Goal: Information Seeking & Learning: Learn about a topic

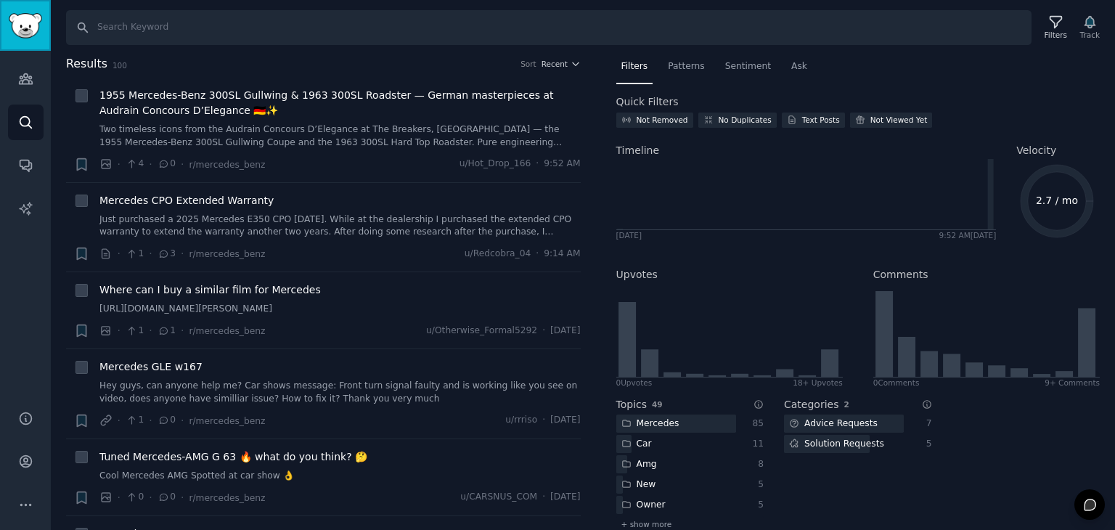
click at [44, 21] on link "Sidebar" at bounding box center [25, 25] width 51 height 51
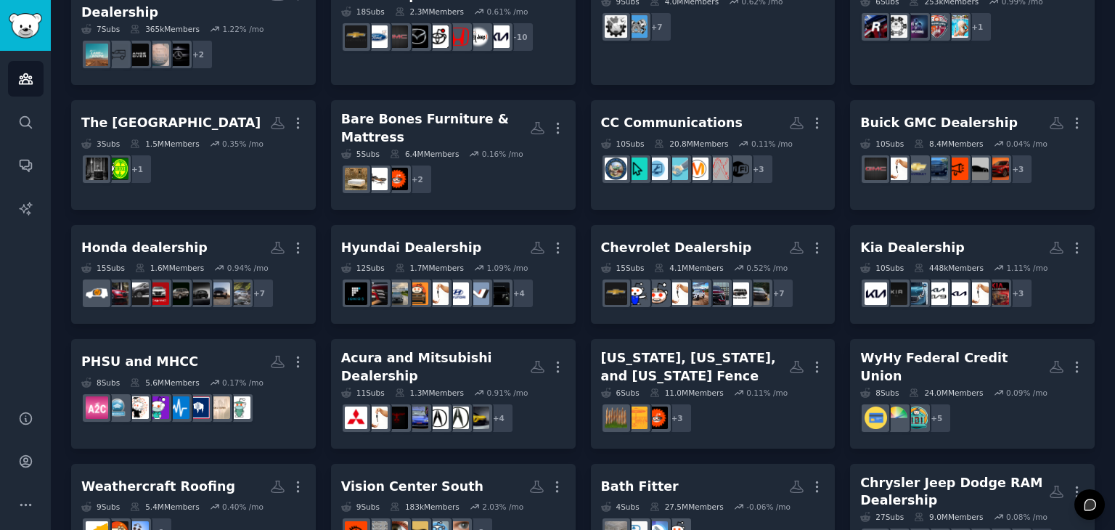
scroll to position [218, 0]
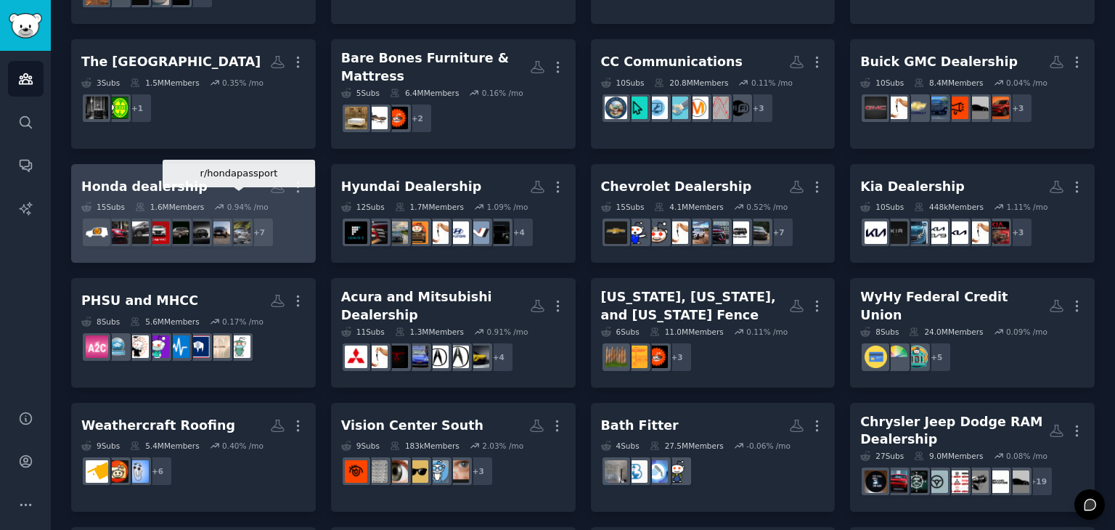
click at [234, 174] on h2 "Honda dealership More" at bounding box center [193, 186] width 224 height 25
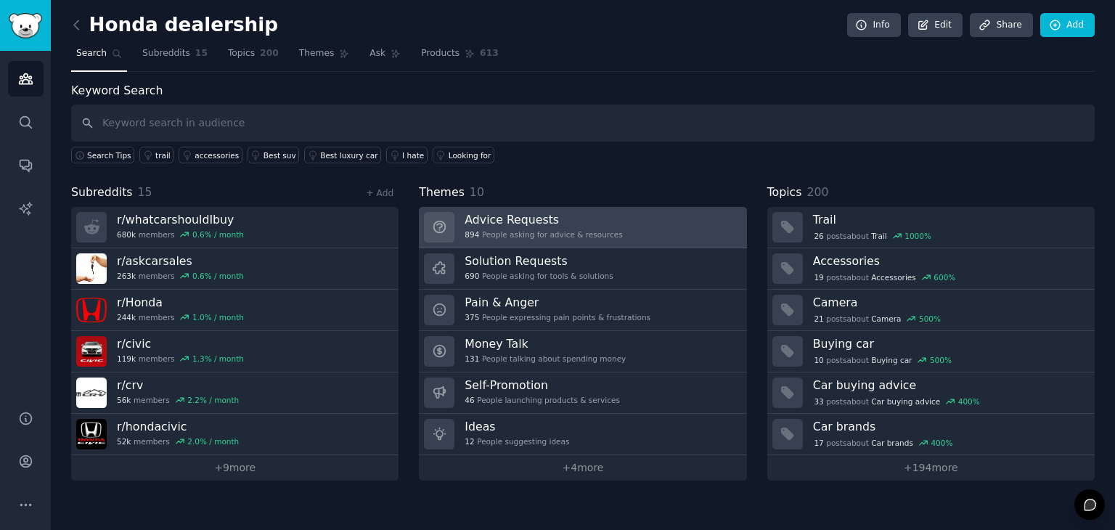
click at [575, 230] on div "894 People asking for advice & resources" at bounding box center [542, 234] width 157 height 10
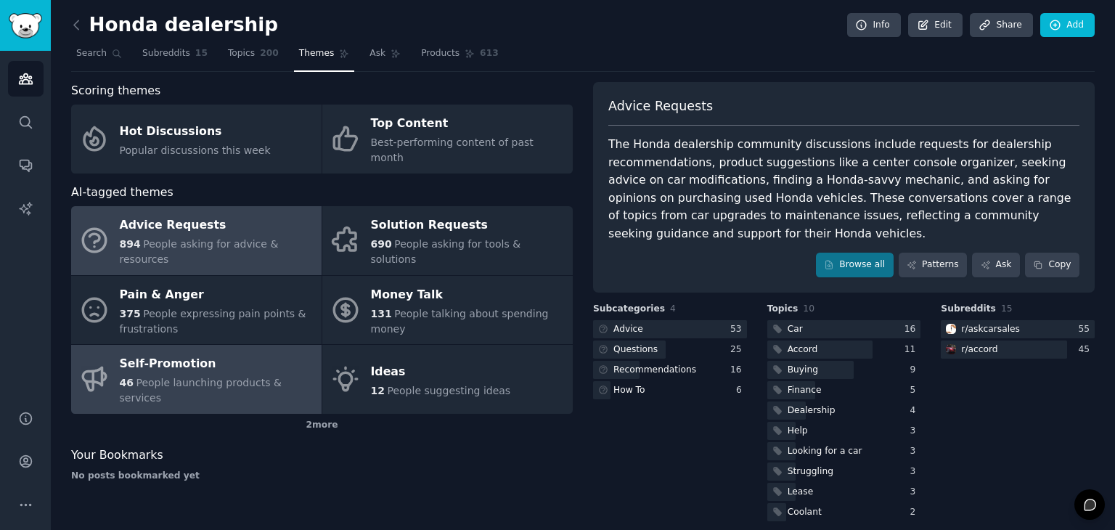
click at [261, 365] on link "Self-Promotion 46 People launching products & services" at bounding box center [196, 379] width 250 height 69
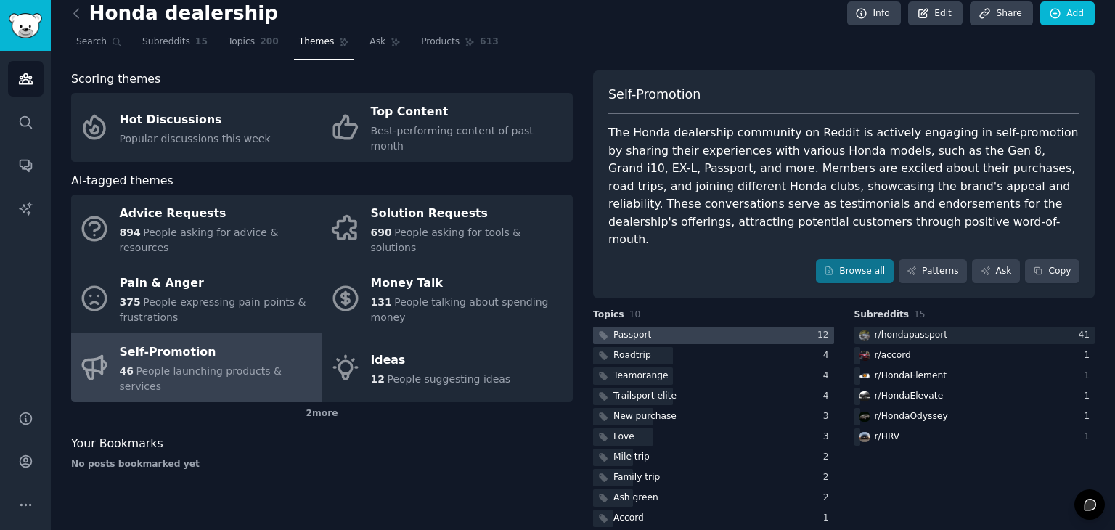
scroll to position [12, 0]
click at [763, 326] on div at bounding box center [713, 335] width 241 height 18
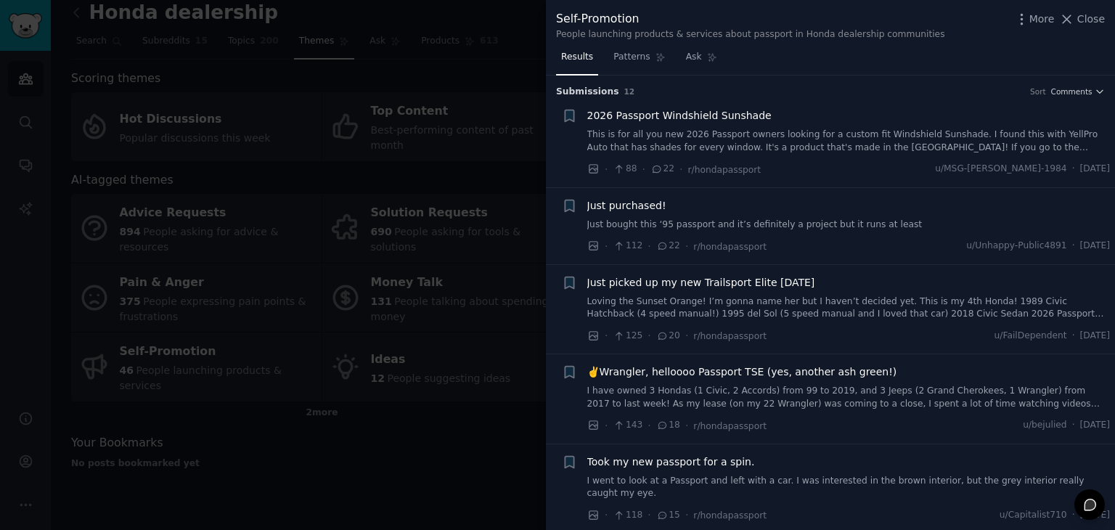
click at [513, 406] on div at bounding box center [557, 265] width 1115 height 530
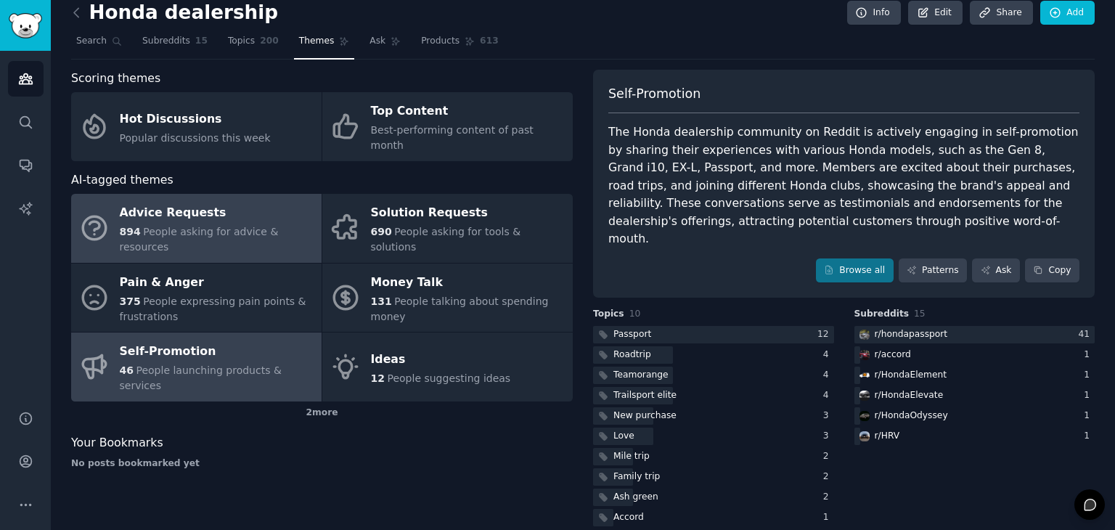
click at [220, 207] on div "Advice Requests" at bounding box center [217, 213] width 194 height 23
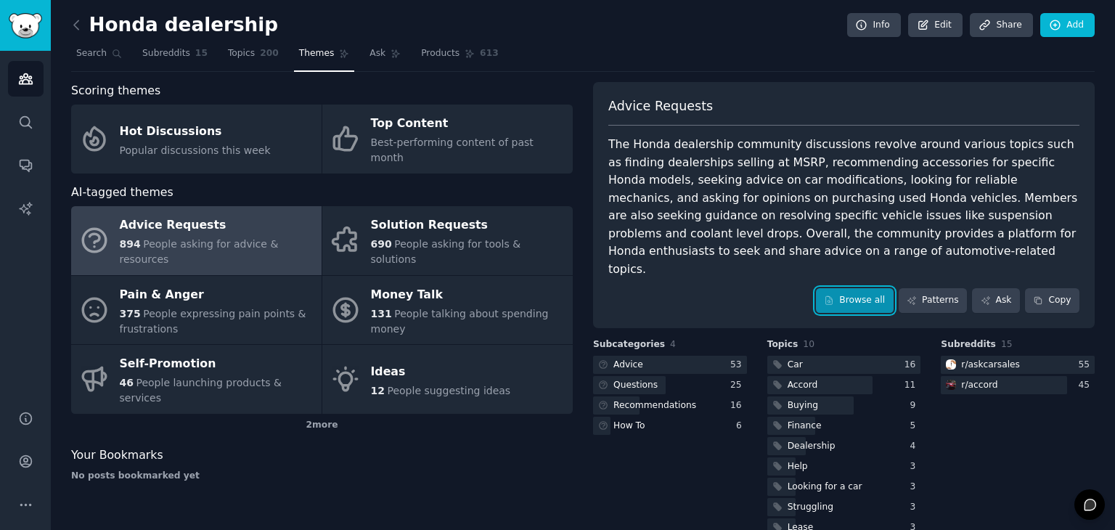
click at [869, 288] on link "Browse all" at bounding box center [855, 300] width 78 height 25
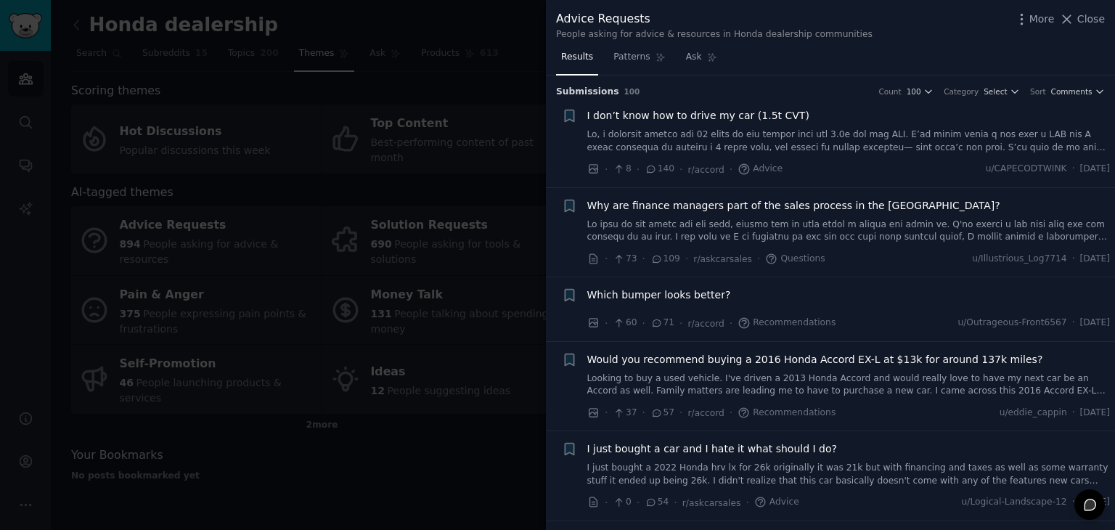
click at [363, 353] on div at bounding box center [557, 265] width 1115 height 530
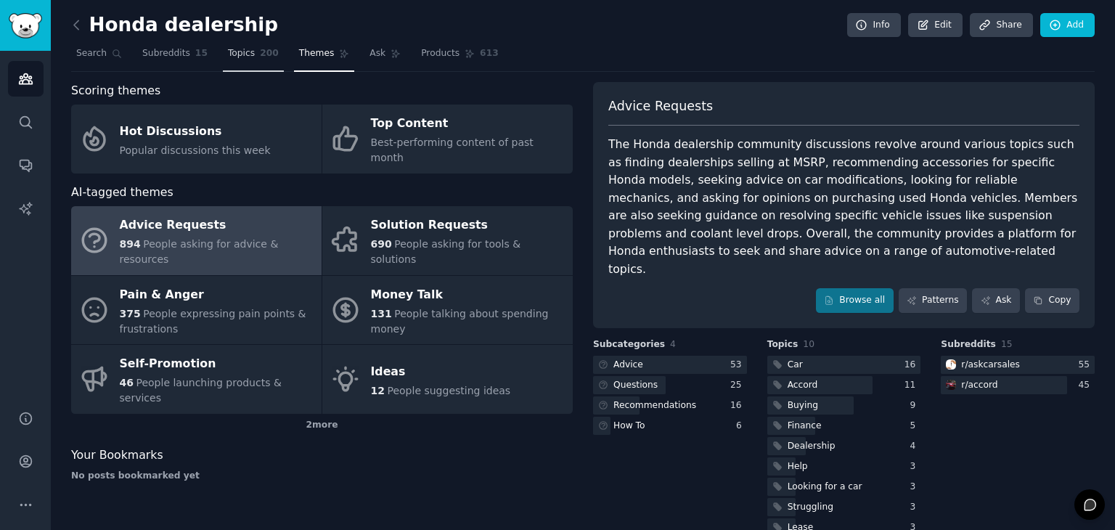
click at [230, 50] on span "Topics" at bounding box center [241, 53] width 27 height 13
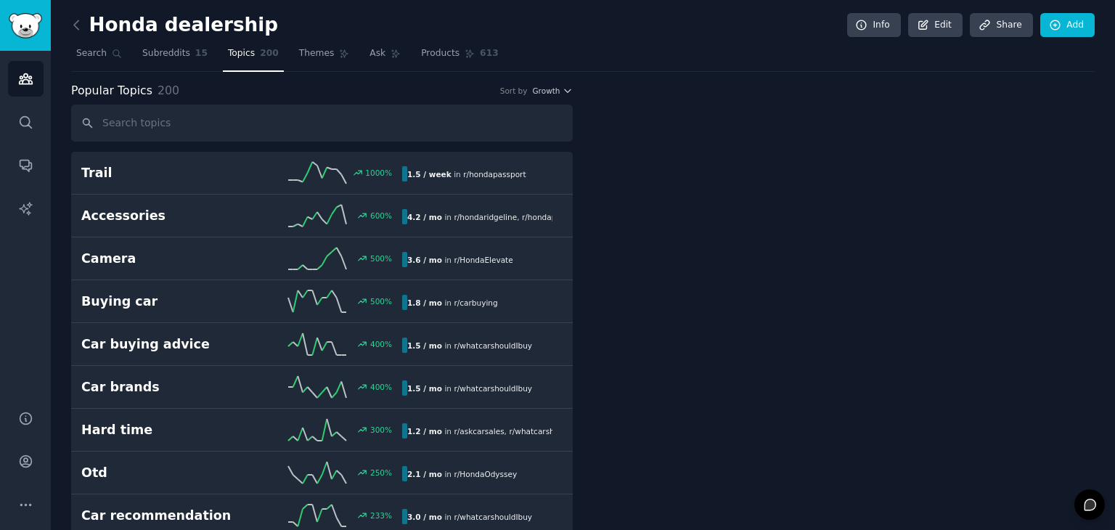
click at [234, 65] on link "Topics 200" at bounding box center [253, 57] width 61 height 30
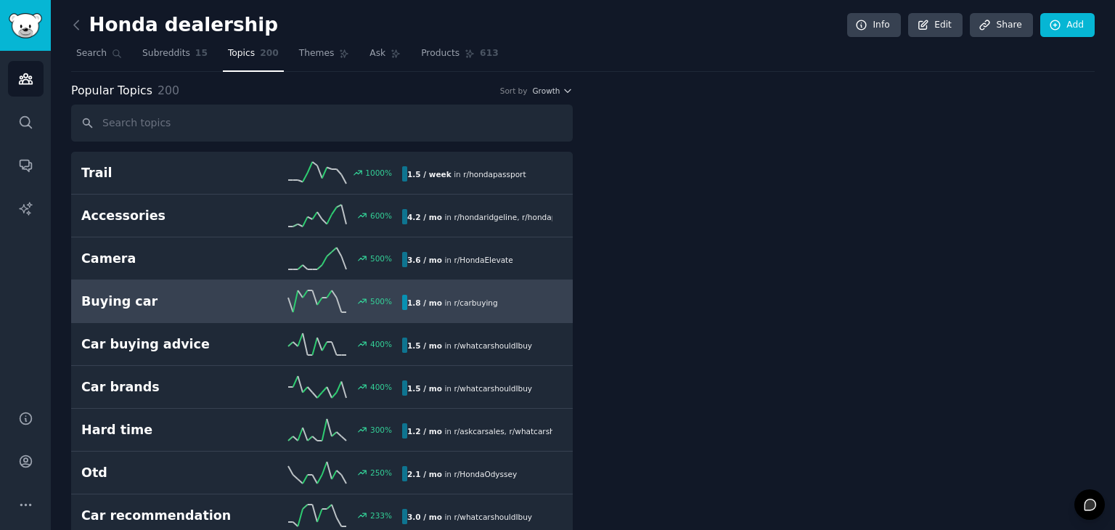
click at [180, 302] on h2 "Buying car" at bounding box center [161, 301] width 160 height 18
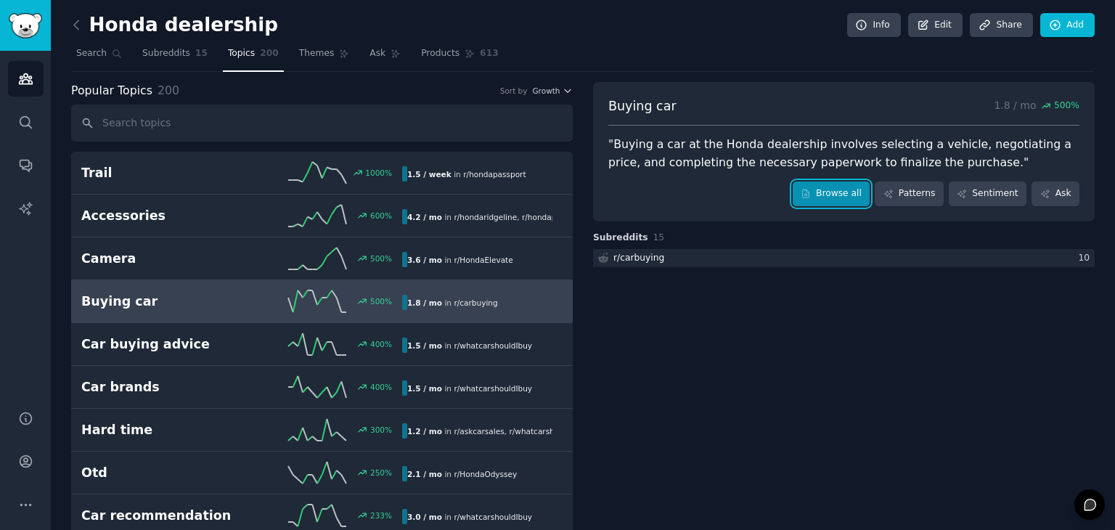
click at [826, 196] on link "Browse all" at bounding box center [831, 193] width 78 height 25
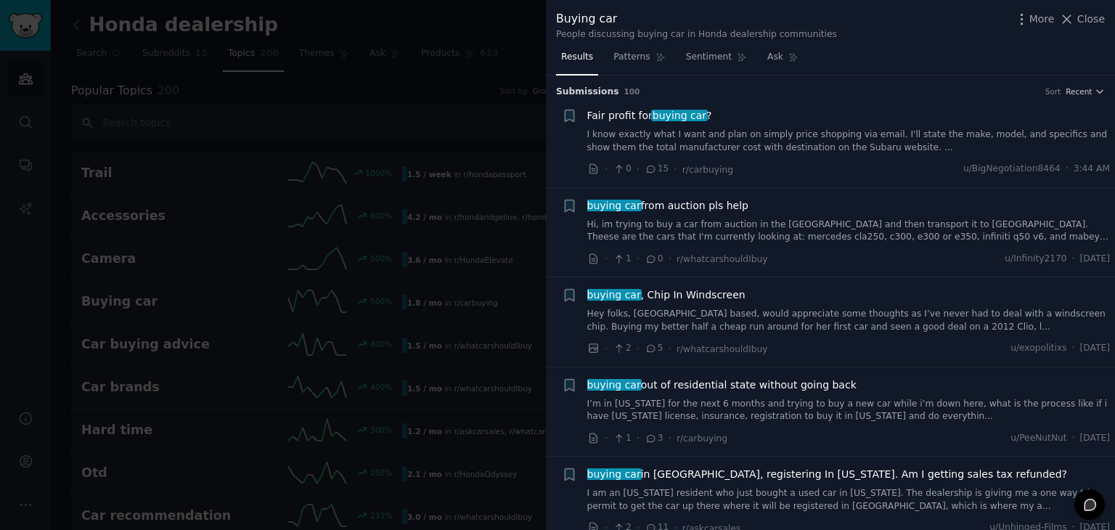
click at [436, 144] on div at bounding box center [557, 265] width 1115 height 530
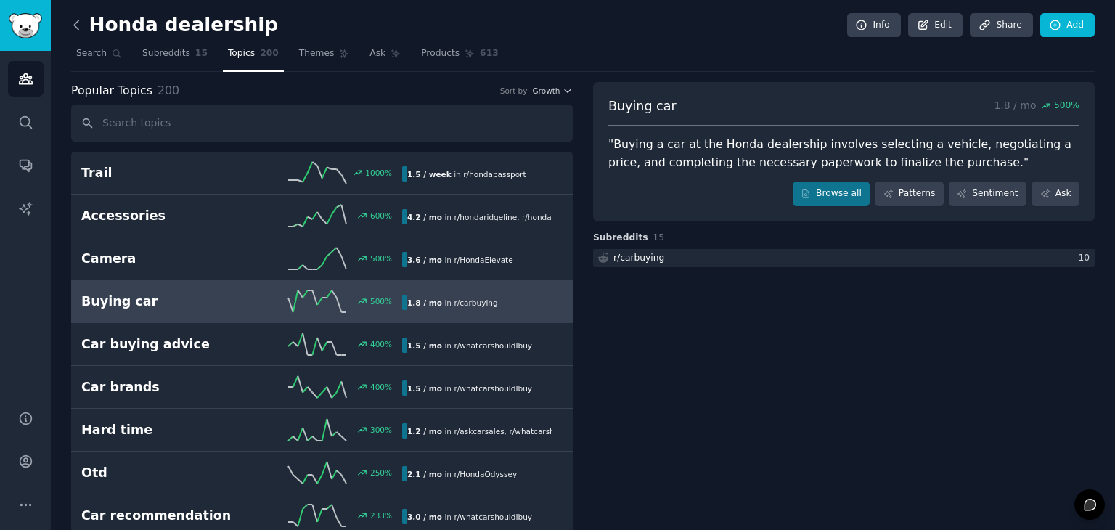
click at [78, 25] on icon at bounding box center [76, 24] width 15 height 15
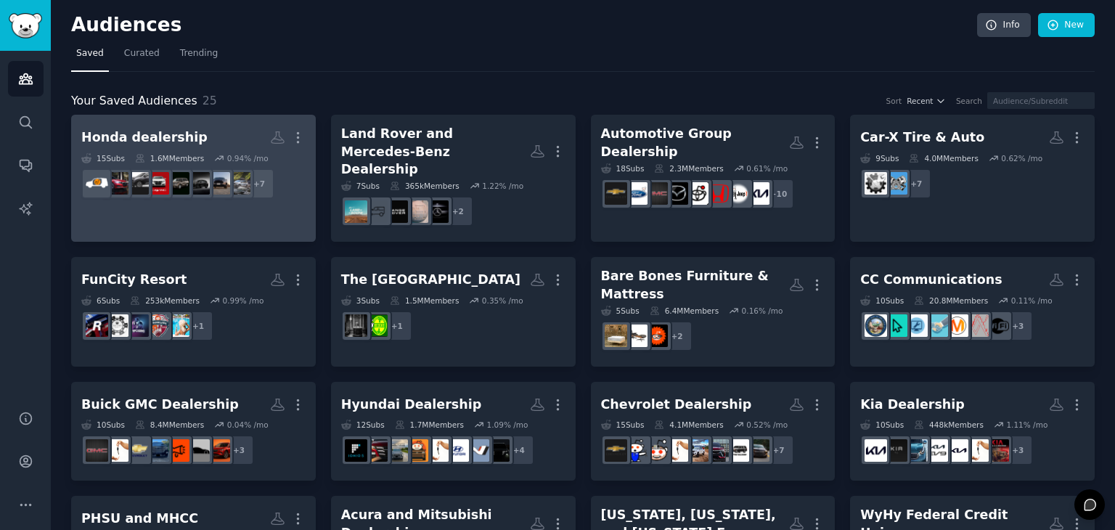
click at [152, 149] on h2 "Honda dealership More" at bounding box center [193, 137] width 224 height 25
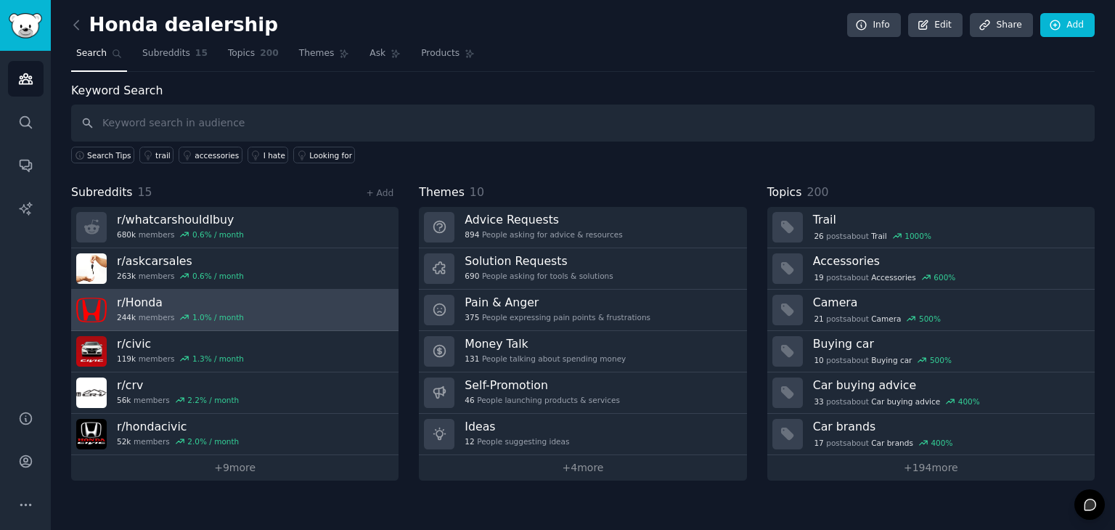
click at [211, 312] on div "1.0 % / month" at bounding box center [218, 317] width 52 height 10
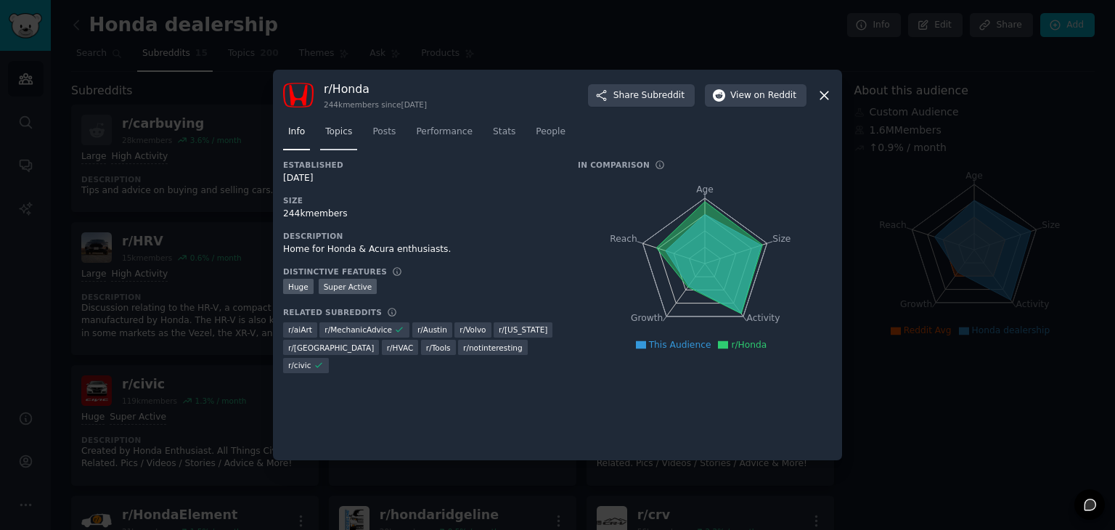
click at [331, 129] on span "Topics" at bounding box center [338, 132] width 27 height 13
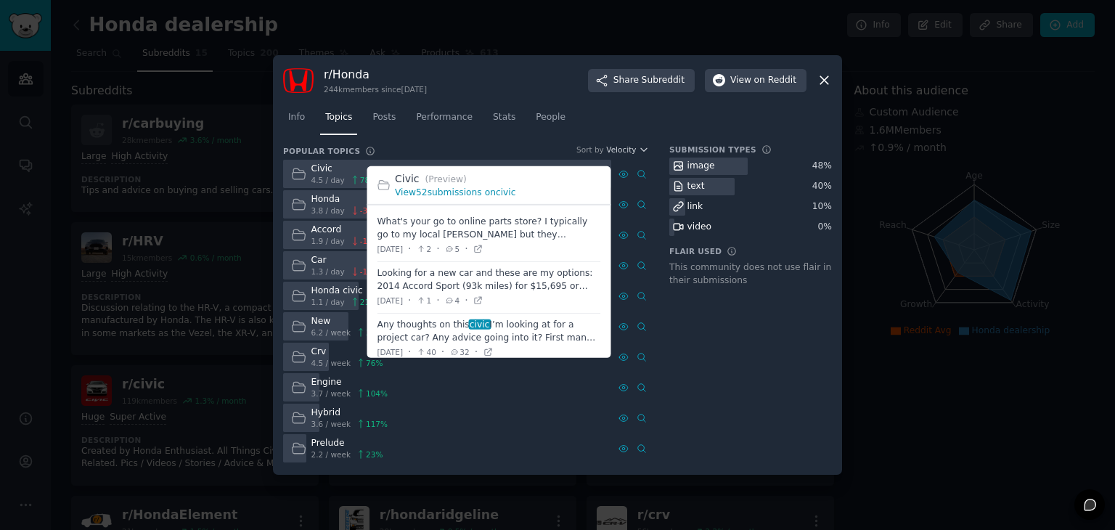
click at [453, 191] on link "View 52 submissions on civic" at bounding box center [455, 192] width 120 height 10
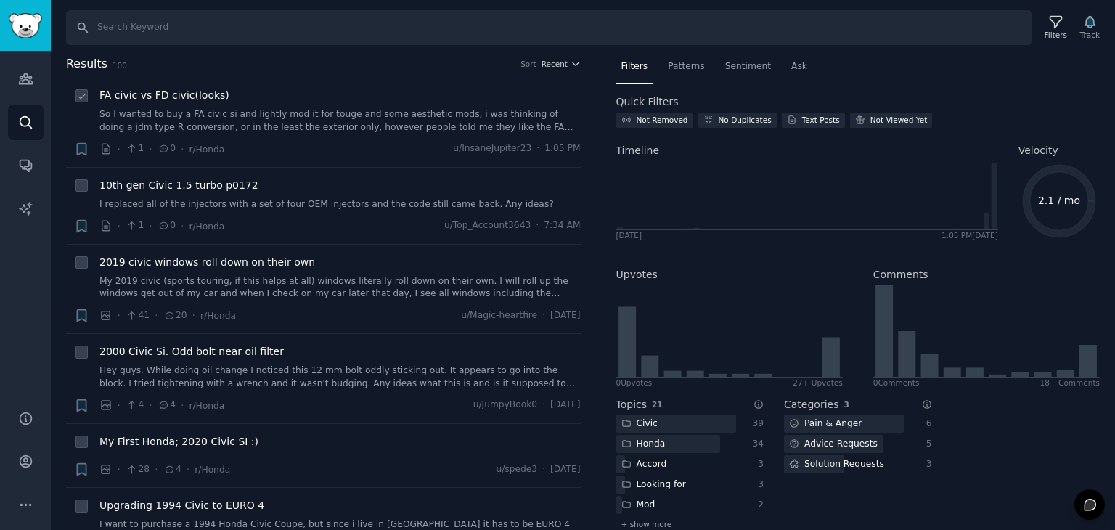
click at [242, 123] on link "So I wanted to buy a FA civic si and lightly mod it for touge and some aestheti…" at bounding box center [339, 120] width 481 height 25
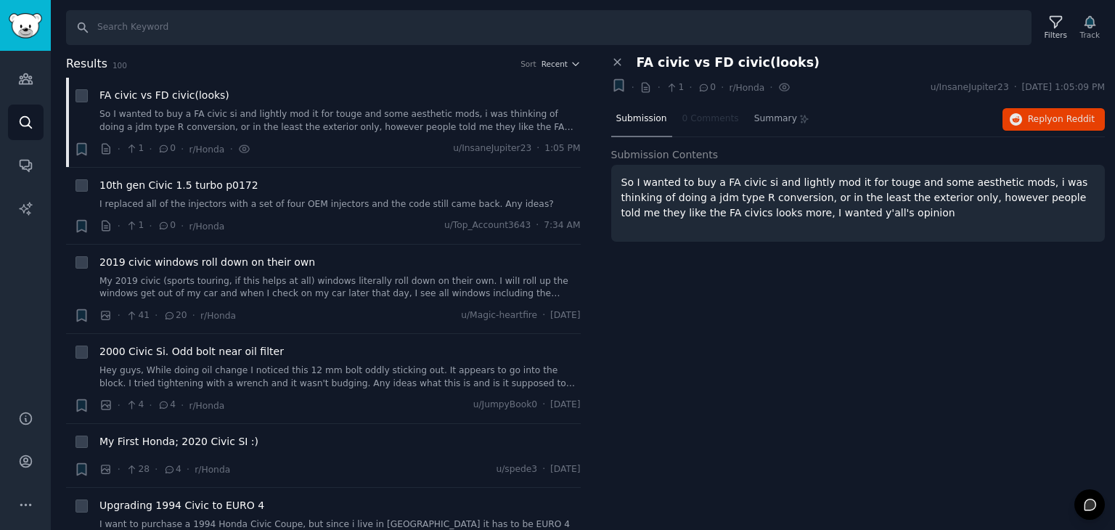
click at [660, 61] on span "FA civic vs FD civic(looks)" at bounding box center [728, 62] width 184 height 15
copy div "FA civic vs FD civic(looks) +"
click at [630, 187] on p "So I wanted to buy a FA civic si and lightly mod it for touge and some aestheti…" at bounding box center [858, 198] width 474 height 46
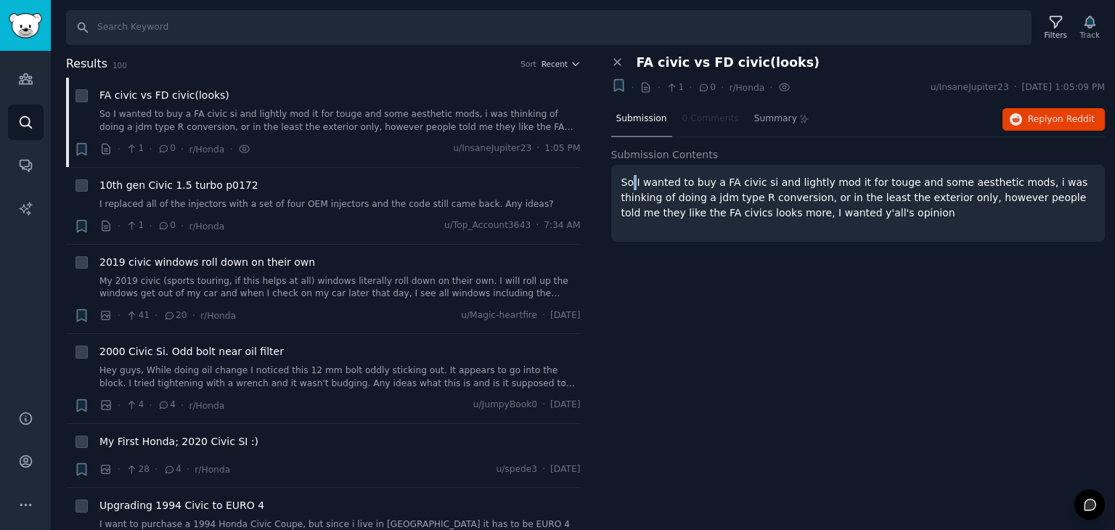
click at [630, 187] on p "So I wanted to buy a FA civic si and lightly mod it for touge and some aestheti…" at bounding box center [858, 198] width 474 height 46
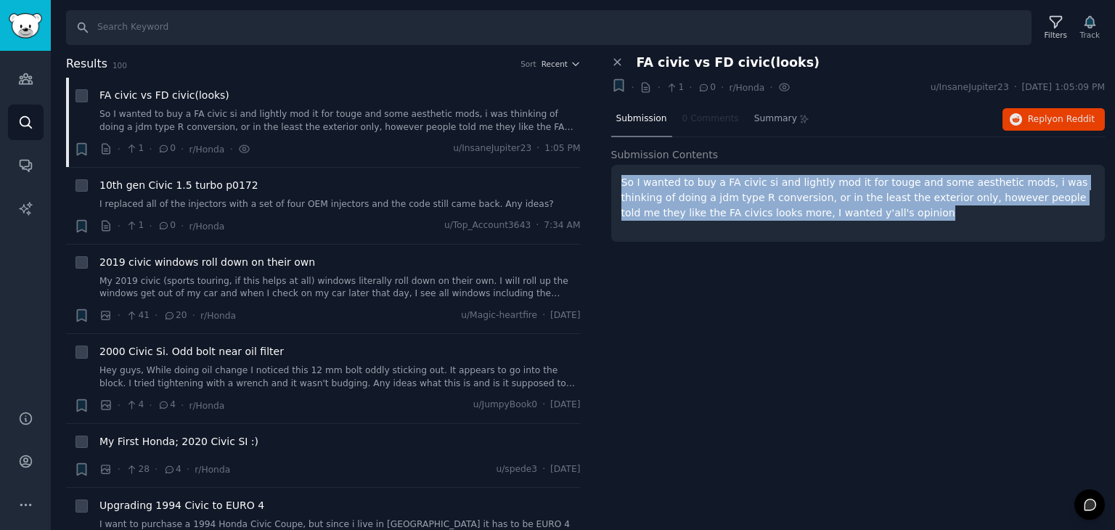
click at [630, 187] on p "So I wanted to buy a FA civic si and lightly mod it for touge and some aestheti…" at bounding box center [858, 198] width 474 height 46
copy p "So I wanted to buy a FA civic si and lightly mod it for touge and some aestheti…"
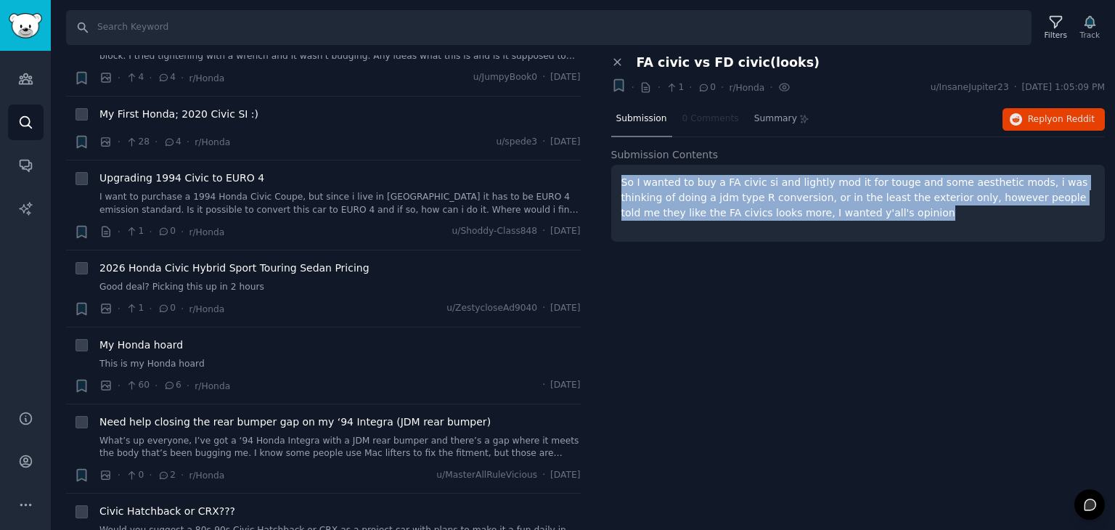
scroll to position [363, 0]
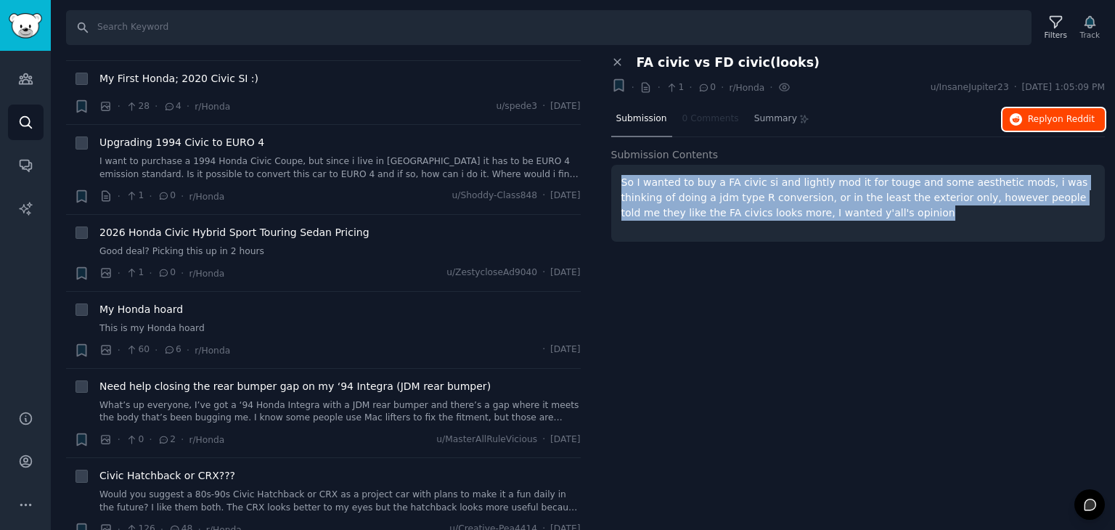
click at [1052, 113] on span "Reply on Reddit" at bounding box center [1061, 119] width 67 height 13
click at [38, 34] on img "Sidebar" at bounding box center [25, 25] width 33 height 25
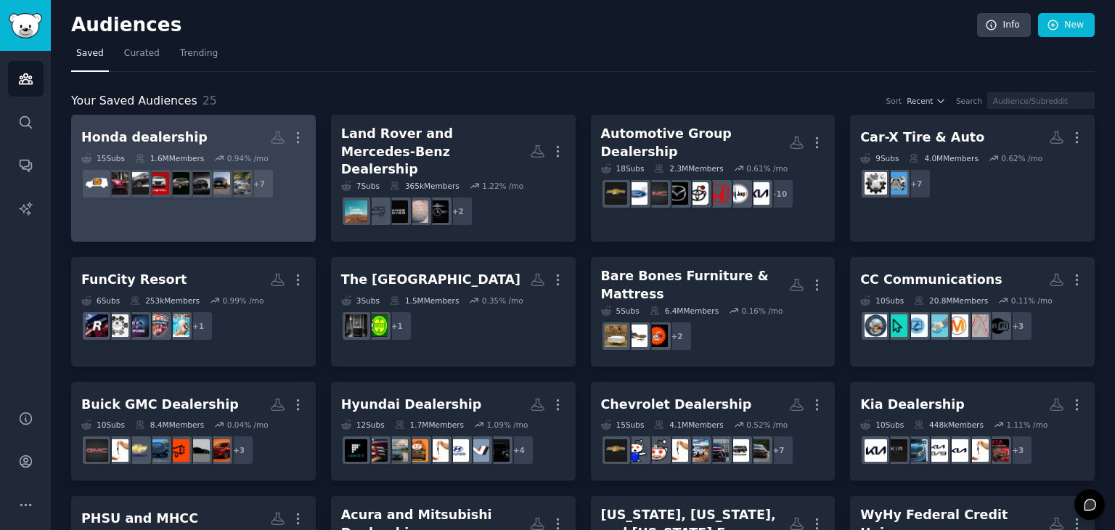
click at [163, 125] on h2 "Honda dealership More" at bounding box center [193, 137] width 224 height 25
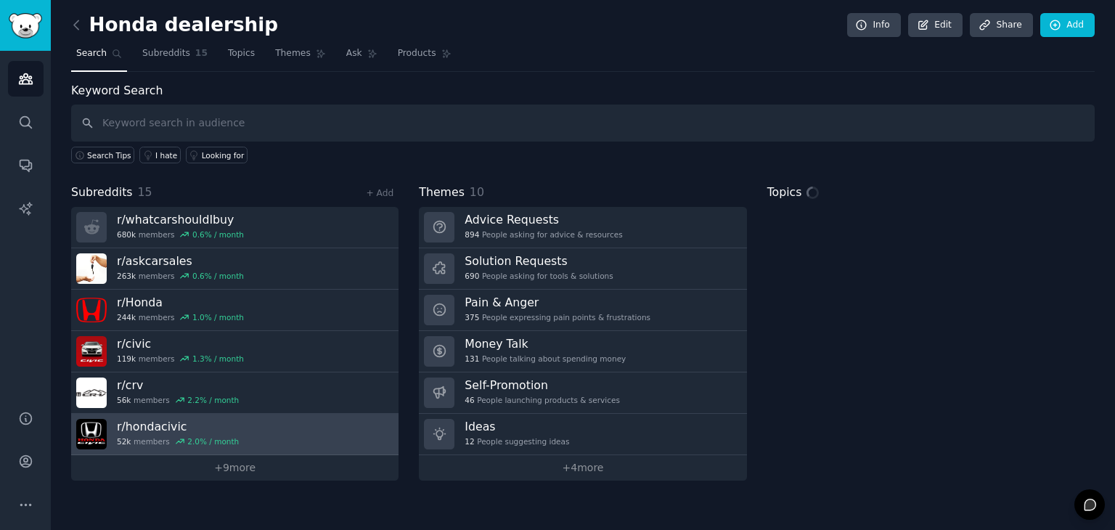
click at [174, 422] on h3 "r/ hondacivic" at bounding box center [178, 426] width 122 height 15
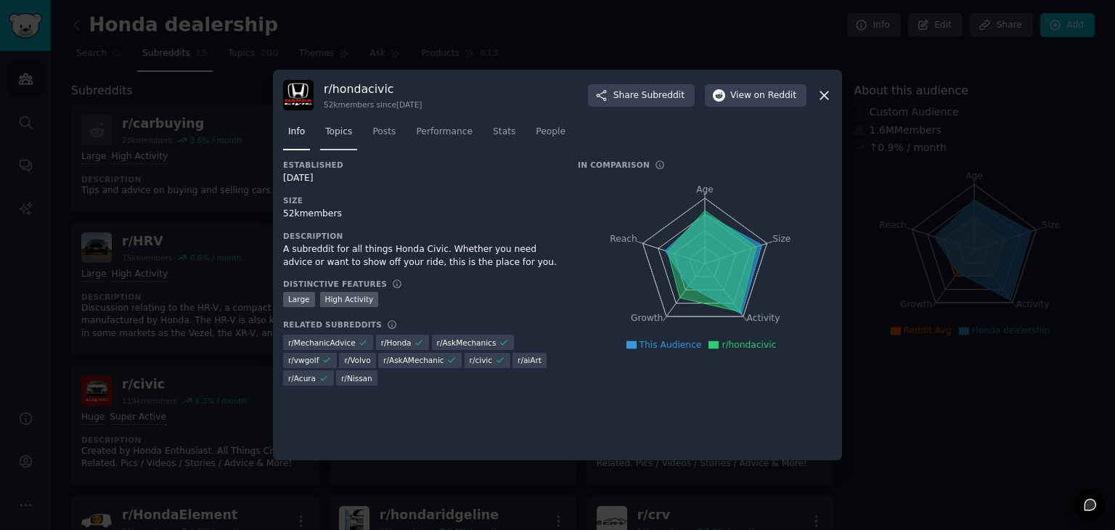
click at [343, 128] on span "Topics" at bounding box center [338, 132] width 27 height 13
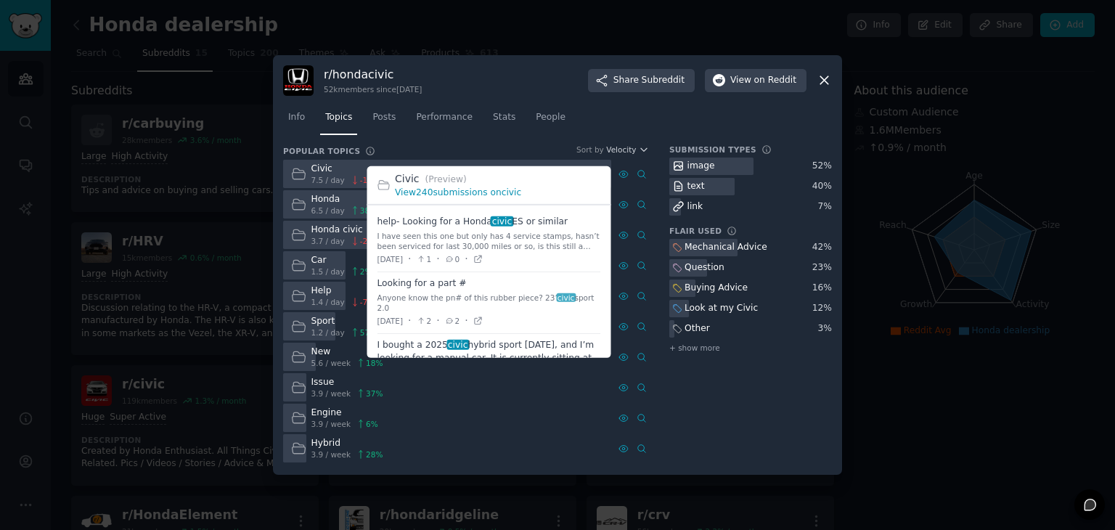
click at [451, 192] on link "View 240 submissions on civic" at bounding box center [458, 192] width 126 height 10
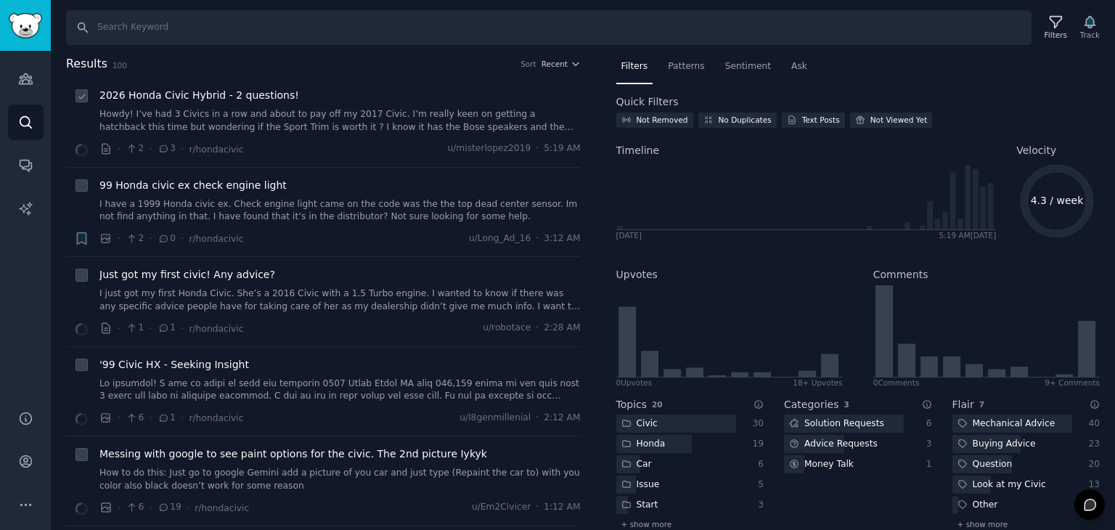
click at [340, 122] on link "Howdy! I’ve had 3 Civics in a row and about to pay off my 2017 Civic. I’m reall…" at bounding box center [339, 120] width 481 height 25
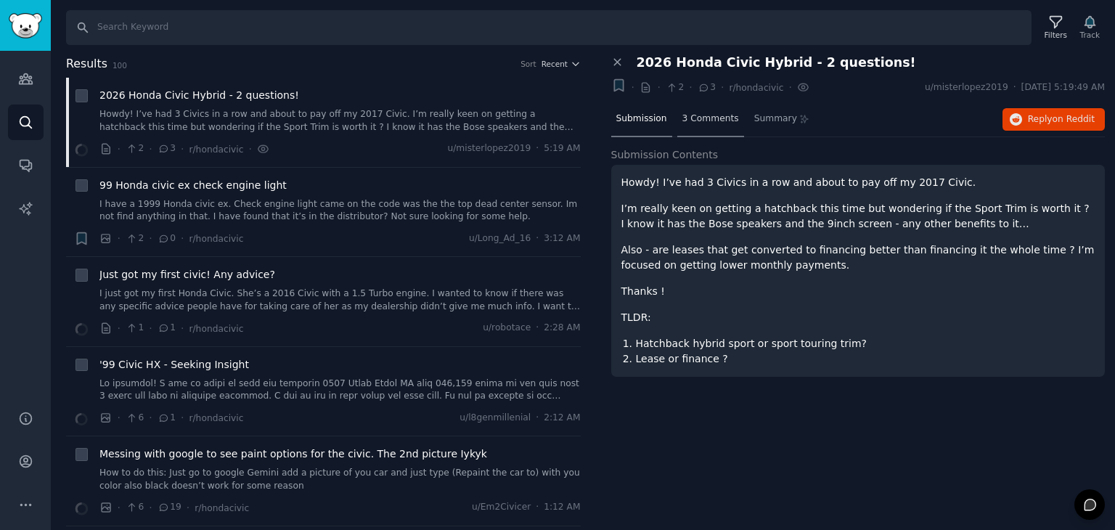
click at [677, 117] on div "3 Comments" at bounding box center [710, 119] width 67 height 35
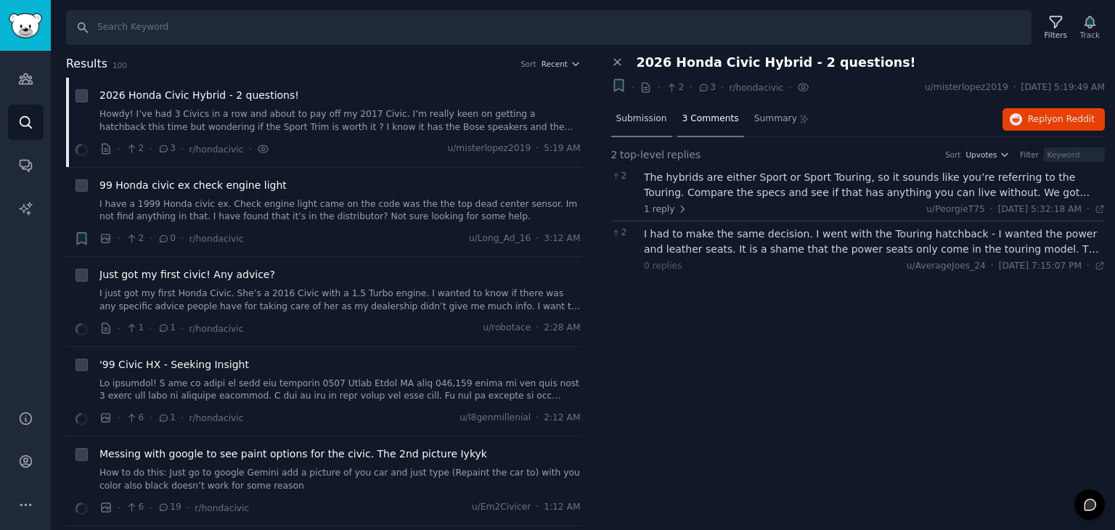
click at [663, 117] on div "Submission" at bounding box center [641, 119] width 61 height 35
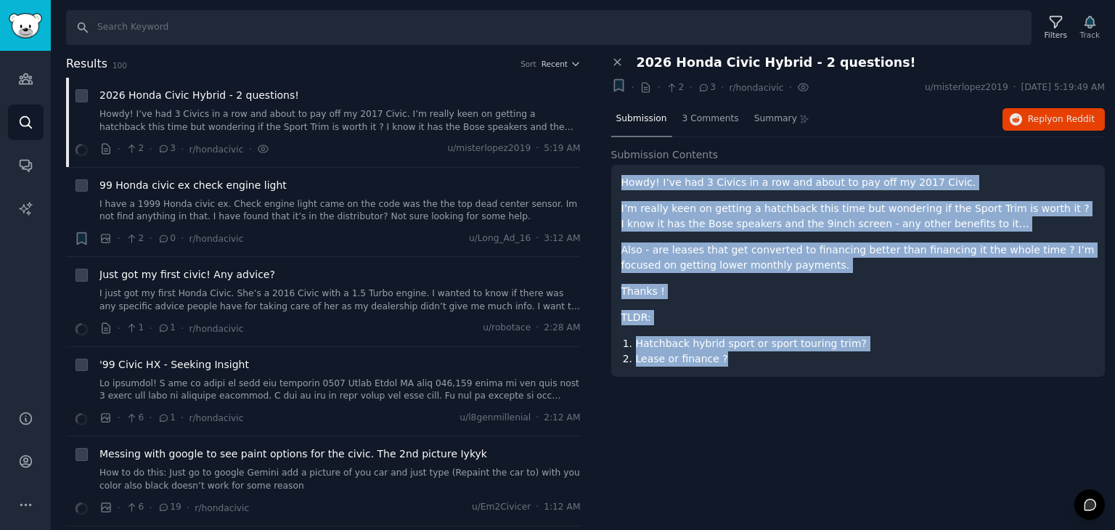
drag, startPoint x: 610, startPoint y: 180, endPoint x: 755, endPoint y: 361, distance: 231.8
click at [755, 361] on div "Howdy! I’ve had 3 Civics in a row and about to pay off my 2017 Civic. I’m reall…" at bounding box center [858, 271] width 494 height 212
copy div "Howdy! I’ve had 3 Civics in a row and about to pay off my 2017 Civic. I’m reall…"
click at [1015, 116] on icon "button" at bounding box center [1015, 119] width 13 height 13
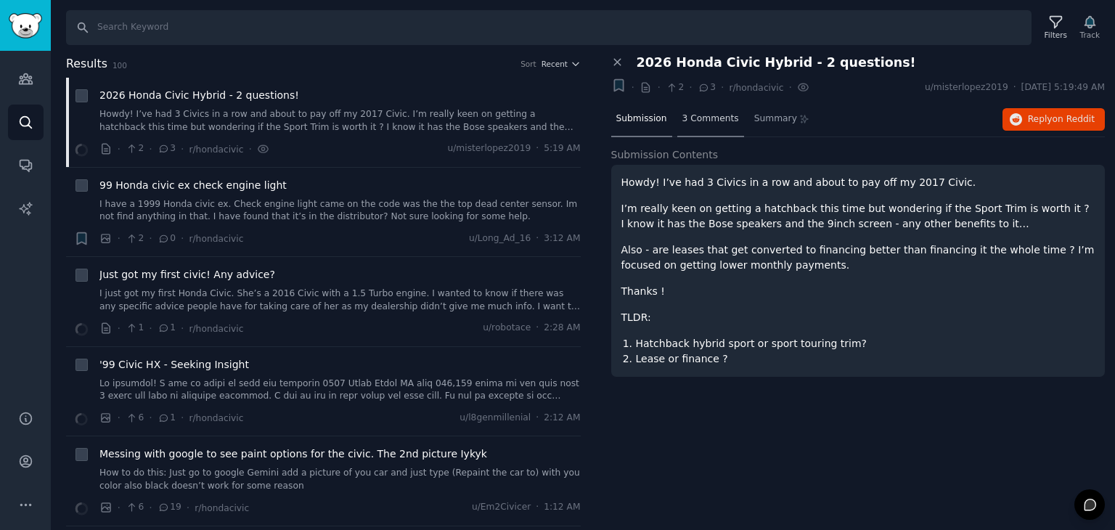
click at [714, 126] on div "3 Comments" at bounding box center [710, 119] width 67 height 35
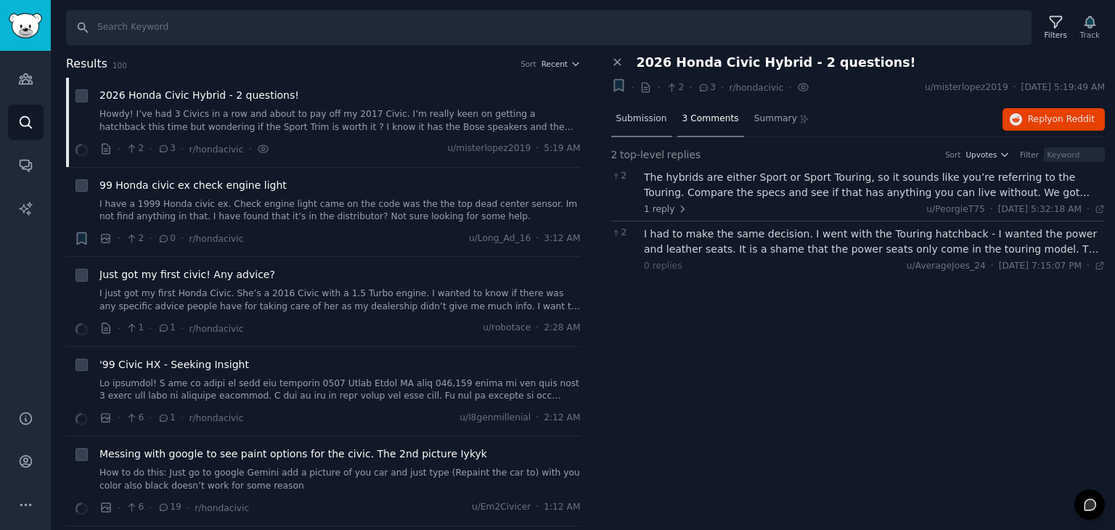
click at [650, 123] on span "Submission" at bounding box center [641, 118] width 51 height 13
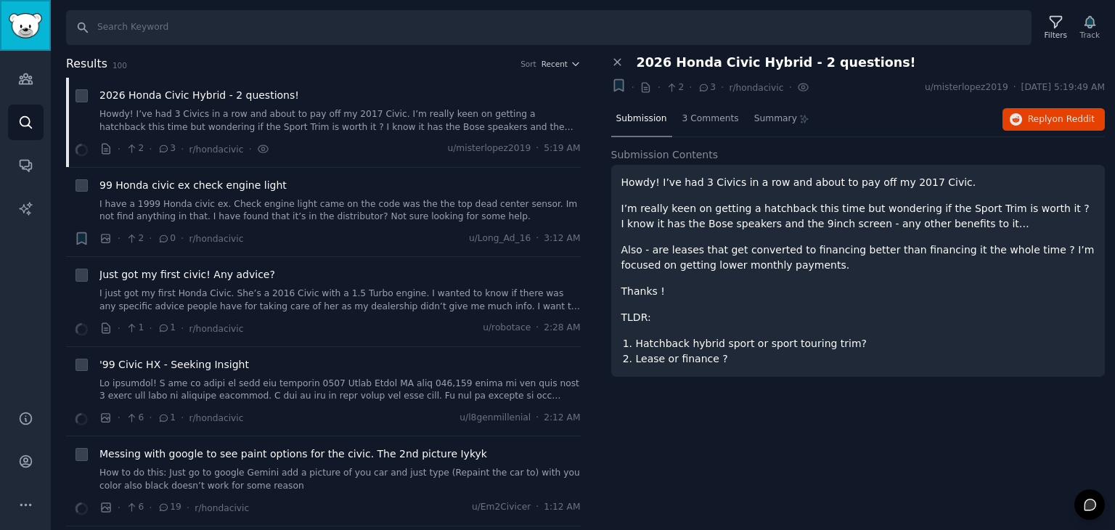
click at [20, 22] on img "Sidebar" at bounding box center [25, 25] width 33 height 25
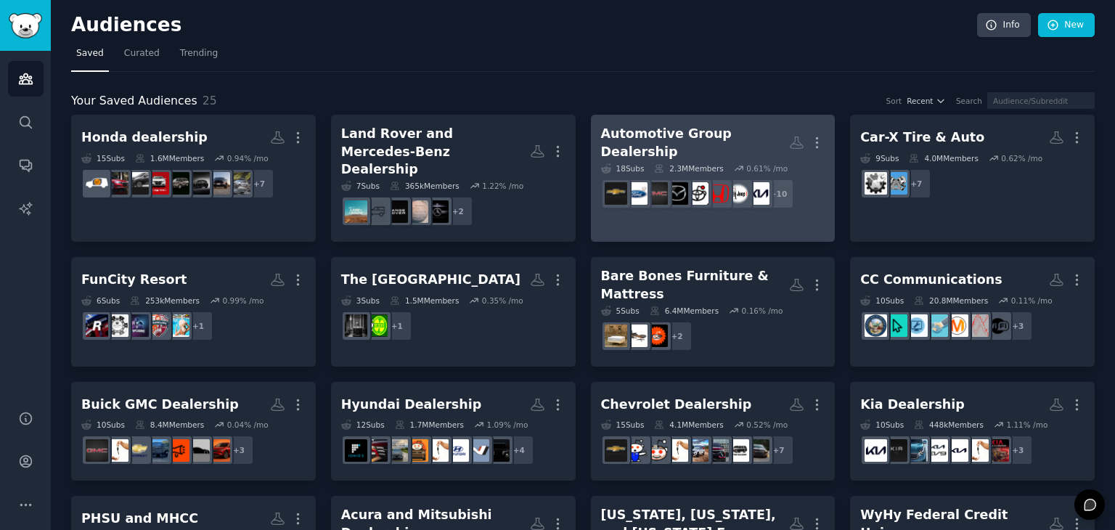
click at [672, 125] on h2 "Automotive Group Dealership More" at bounding box center [713, 143] width 224 height 36
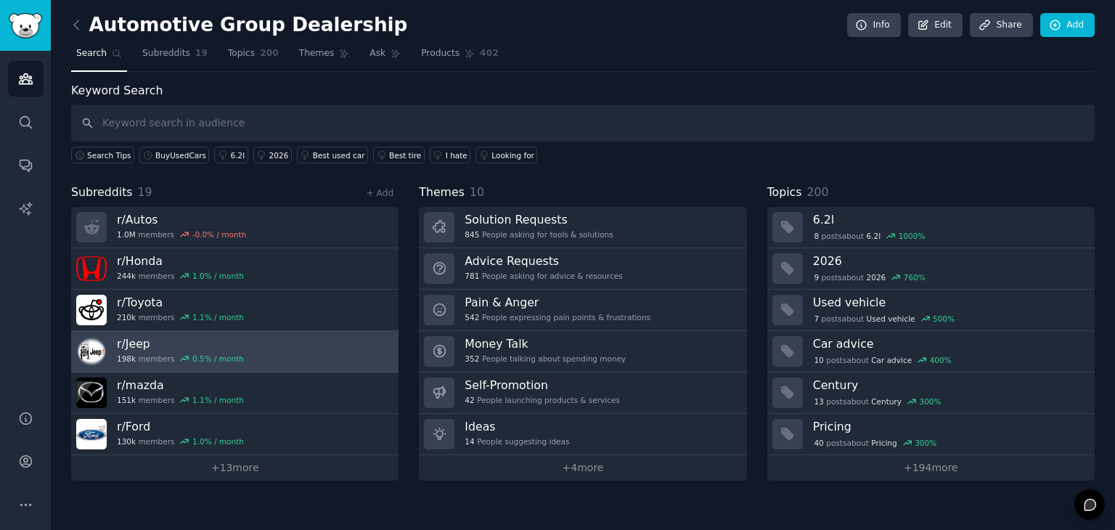
click at [248, 343] on link "r/ Jeep 198k members 0.5 % / month" at bounding box center [234, 351] width 327 height 41
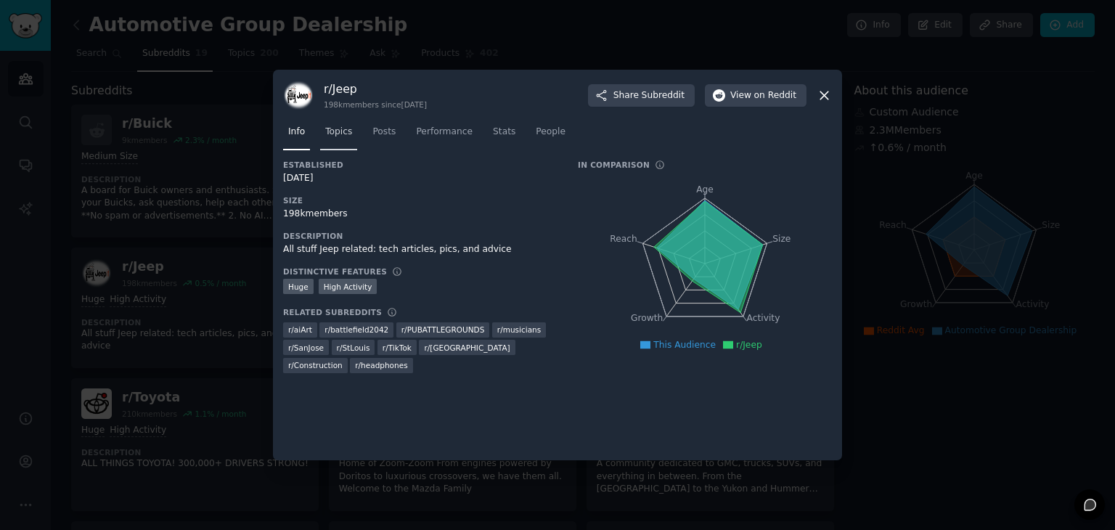
click at [348, 143] on link "Topics" at bounding box center [338, 135] width 37 height 30
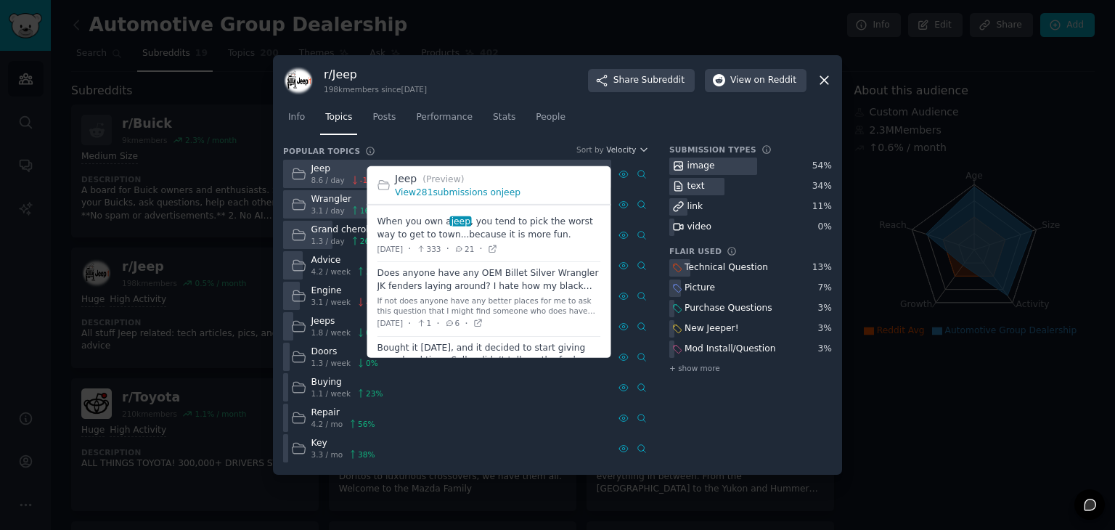
click at [478, 192] on link "View 281 submissions on jeep" at bounding box center [458, 192] width 126 height 10
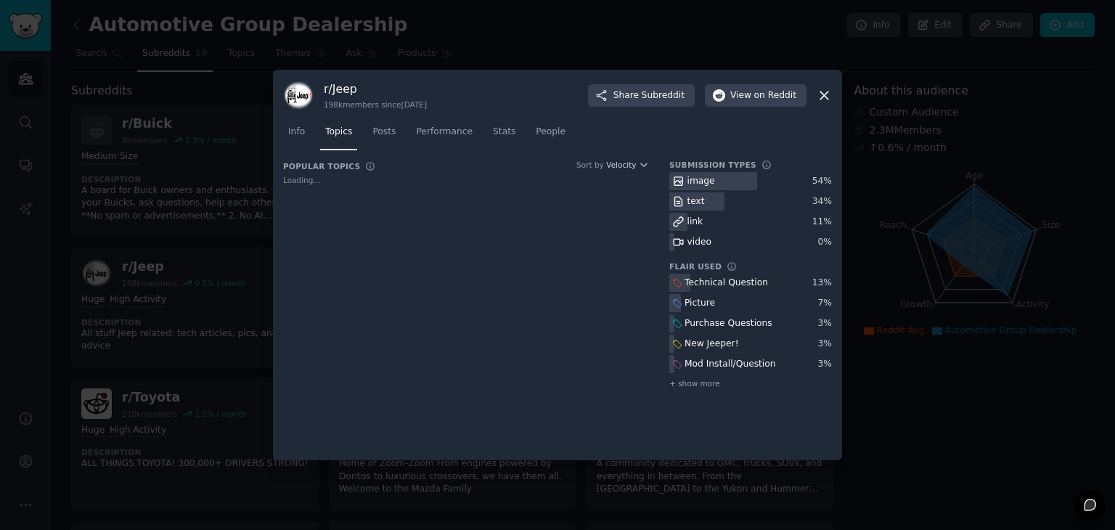
click at [219, 181] on div at bounding box center [557, 265] width 1115 height 530
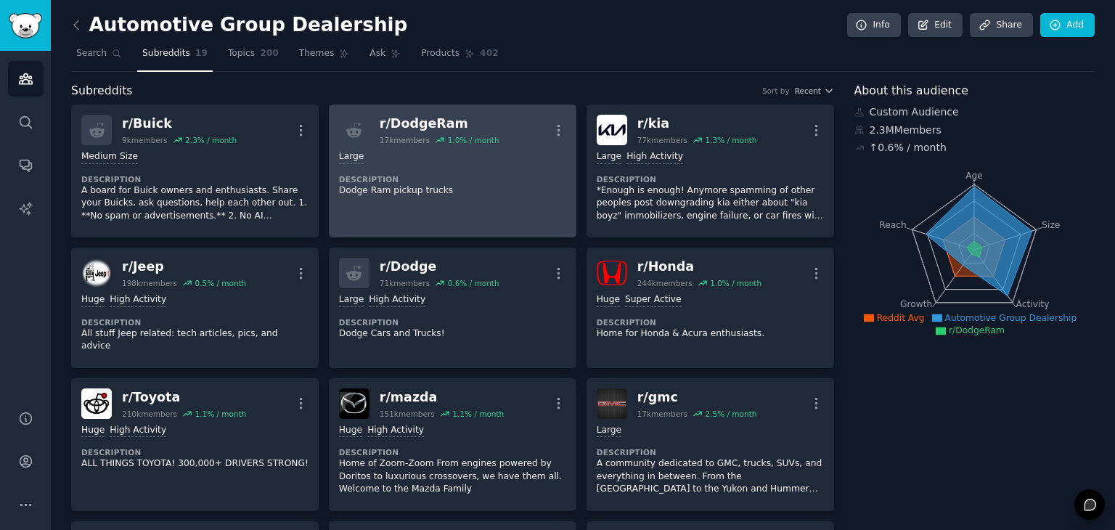
click at [455, 205] on link "r/ DodgeRam 17k members 1.0 % / month More Large Description Dodge Ram pickup t…" at bounding box center [452, 171] width 247 height 133
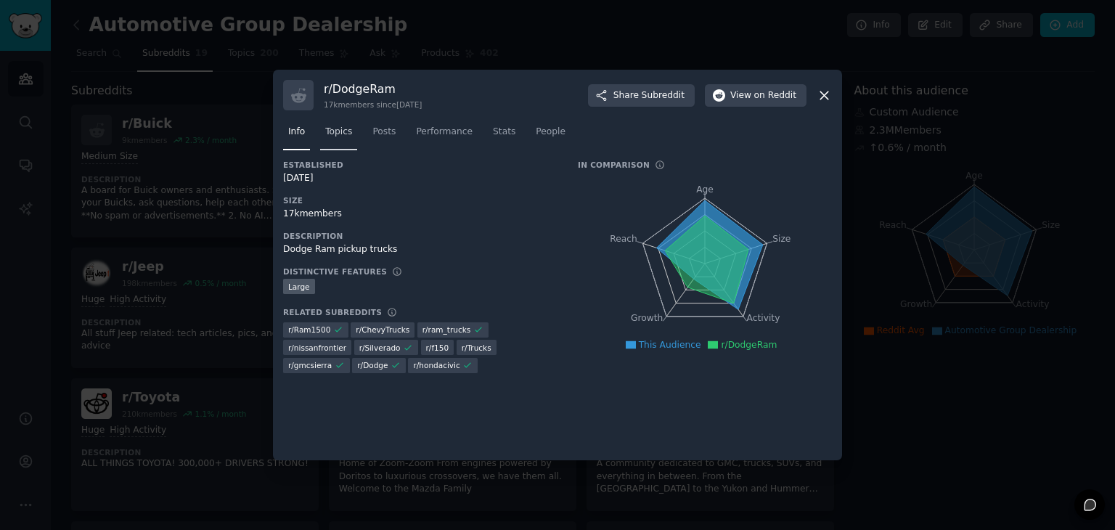
click at [329, 129] on span "Topics" at bounding box center [338, 132] width 27 height 13
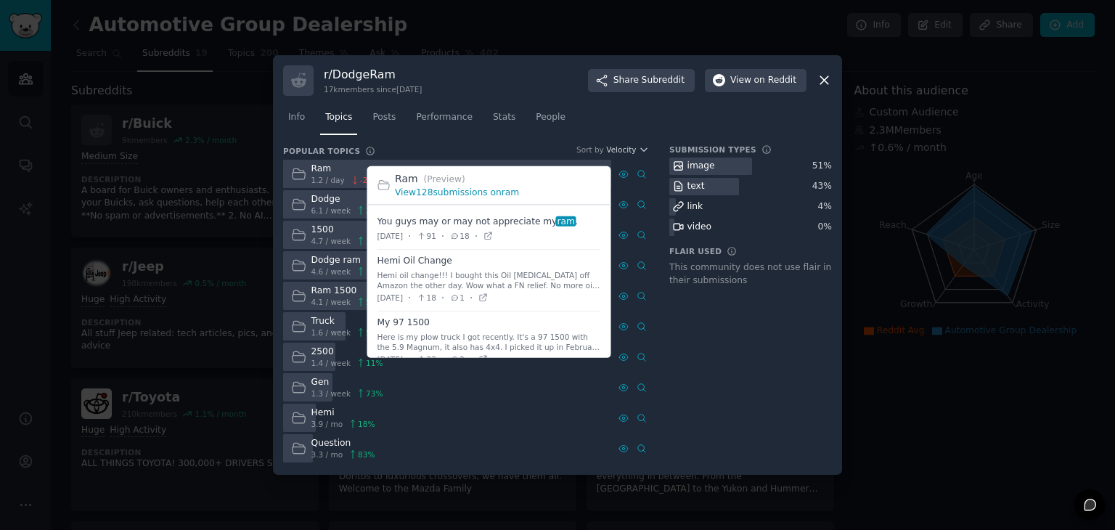
click at [479, 187] on link "View 128 submissions on ram" at bounding box center [457, 192] width 124 height 10
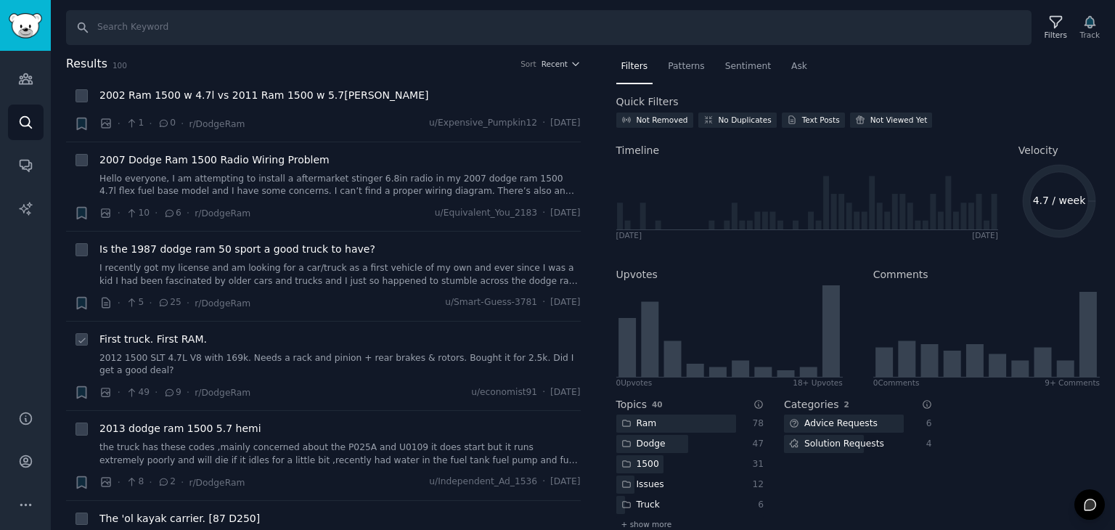
click at [199, 353] on link "2012 1500 SLT 4.7L V8 with 169k. Needs a rack and pinion + rear brakes & rotors…" at bounding box center [339, 364] width 481 height 25
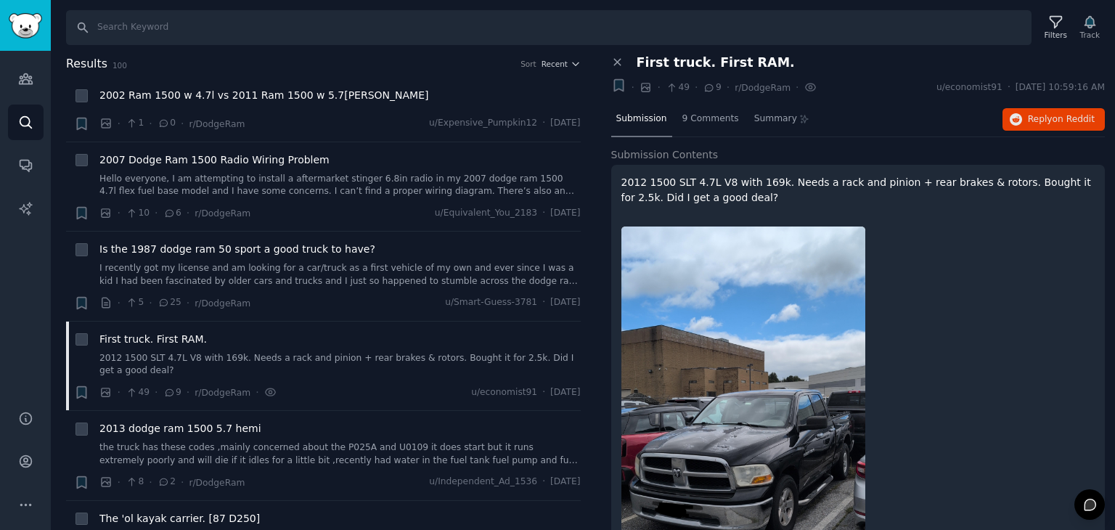
click at [659, 250] on div at bounding box center [743, 442] width 244 height 433
click at [613, 62] on icon at bounding box center [617, 62] width 13 height 13
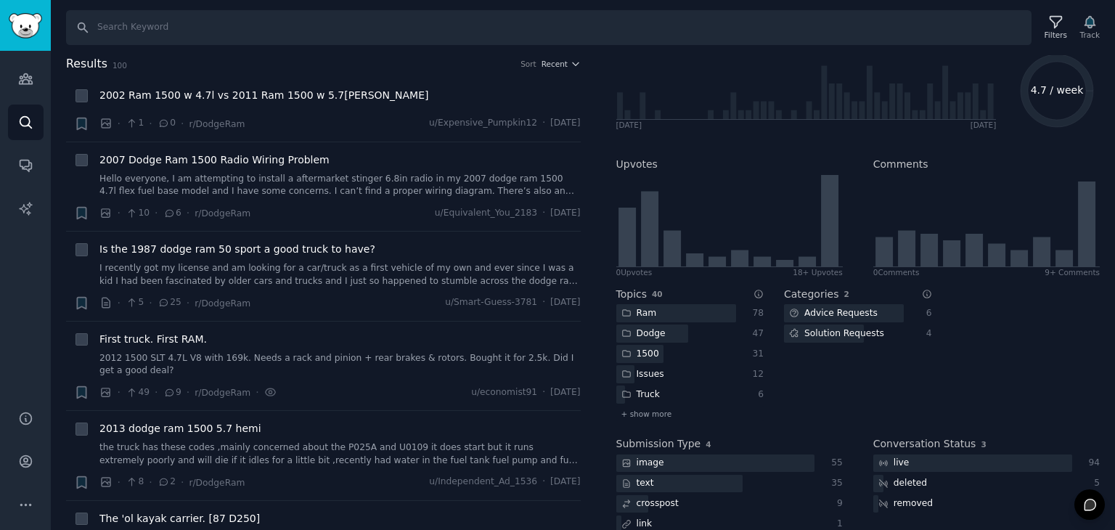
scroll to position [131, 0]
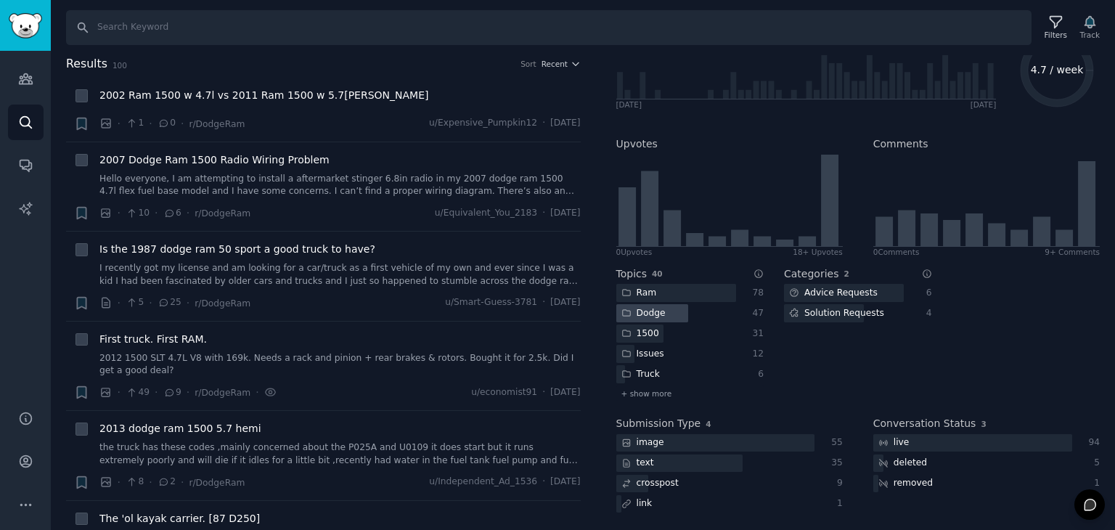
click at [684, 311] on div at bounding box center [652, 313] width 72 height 18
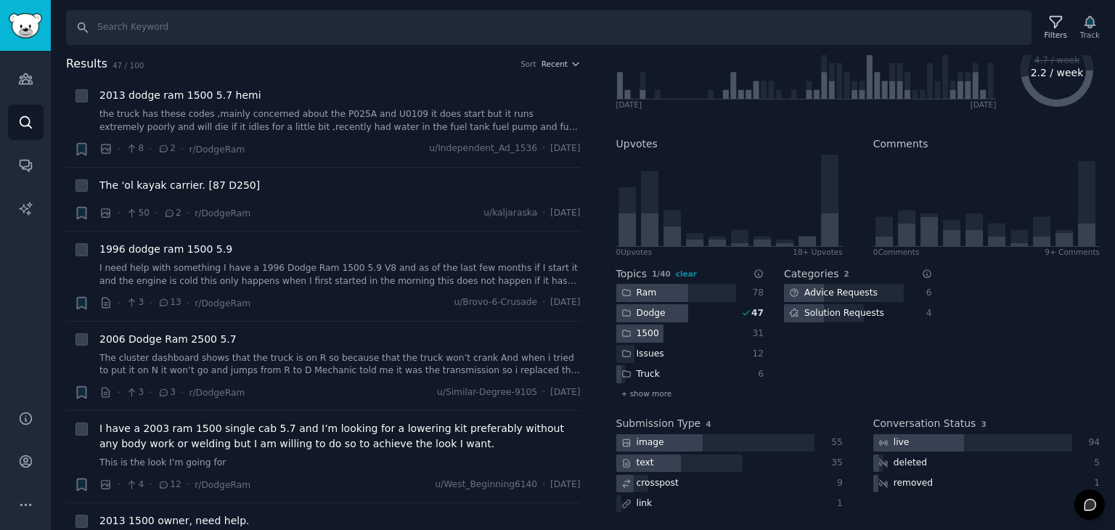
click at [646, 335] on div "1500" at bounding box center [640, 333] width 48 height 18
click at [639, 306] on div "Dodge" at bounding box center [643, 313] width 54 height 18
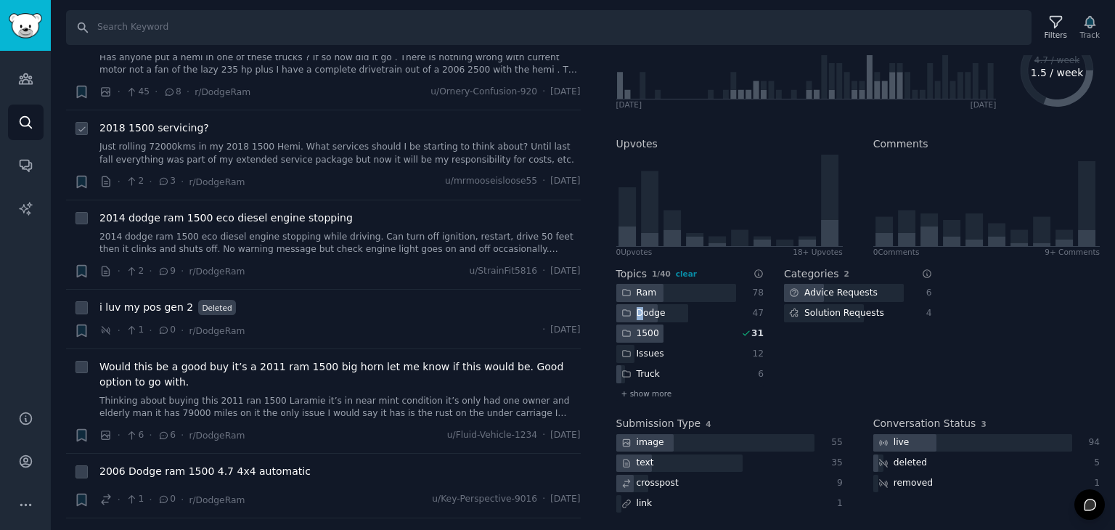
scroll to position [145, 0]
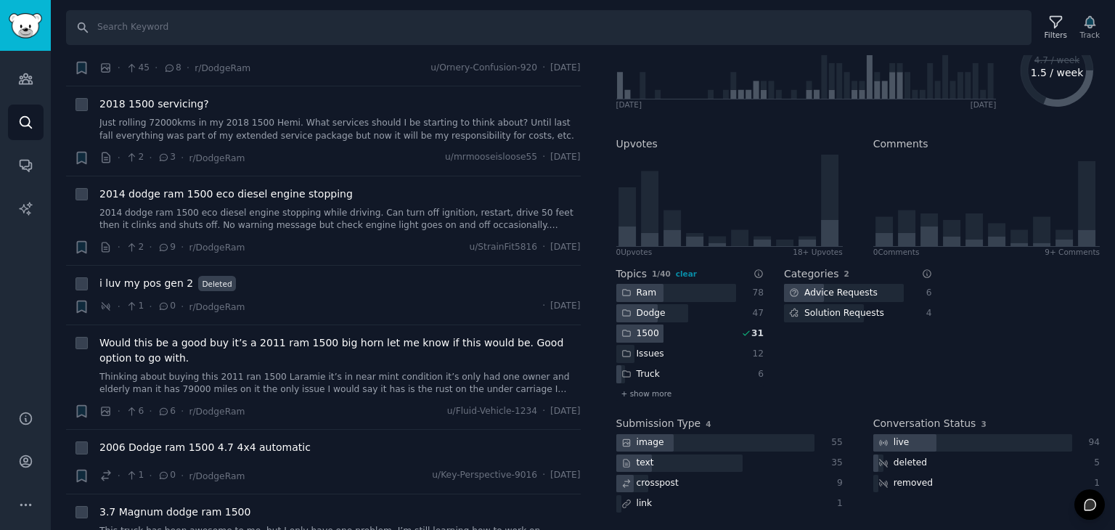
click at [657, 330] on div "1500" at bounding box center [640, 333] width 48 height 18
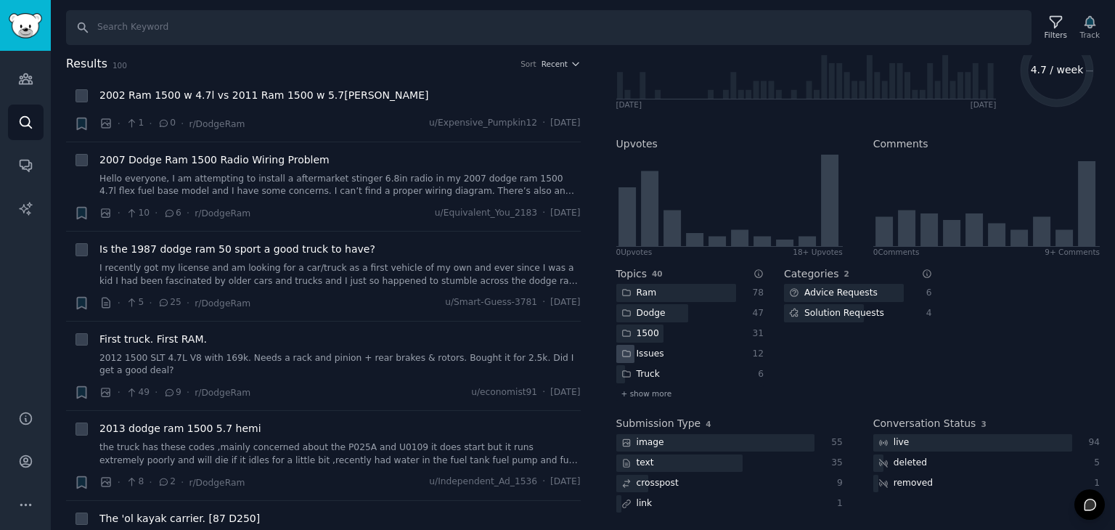
click at [711, 352] on div "Issues" at bounding box center [676, 354] width 120 height 18
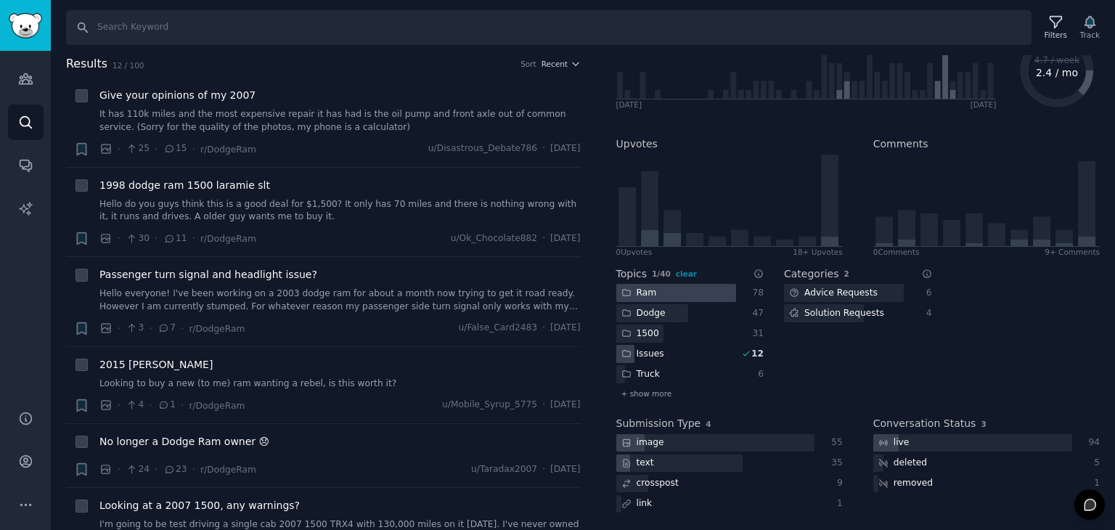
click at [626, 297] on icon at bounding box center [626, 292] width 10 height 10
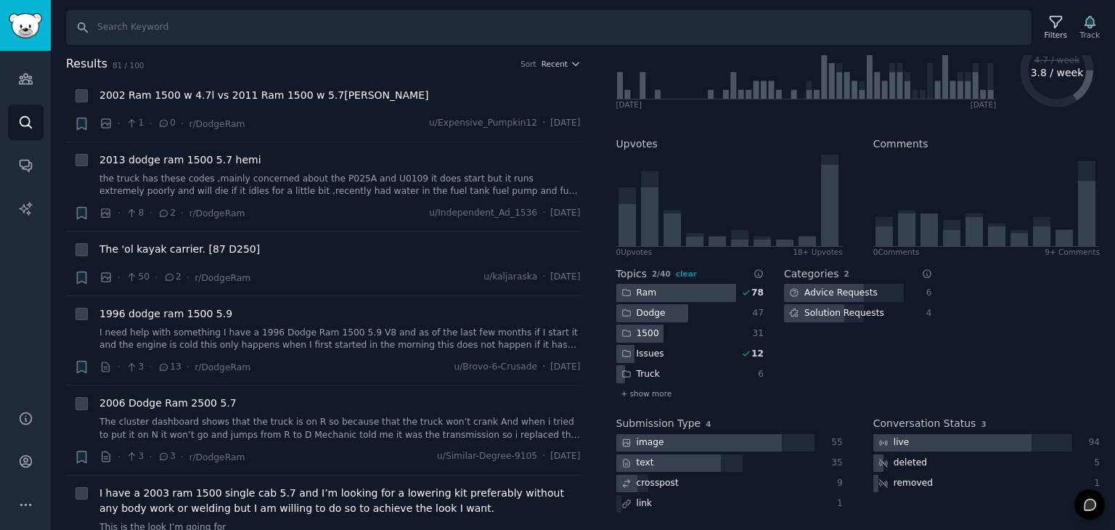
click at [656, 360] on div "Issues" at bounding box center [642, 354] width 53 height 18
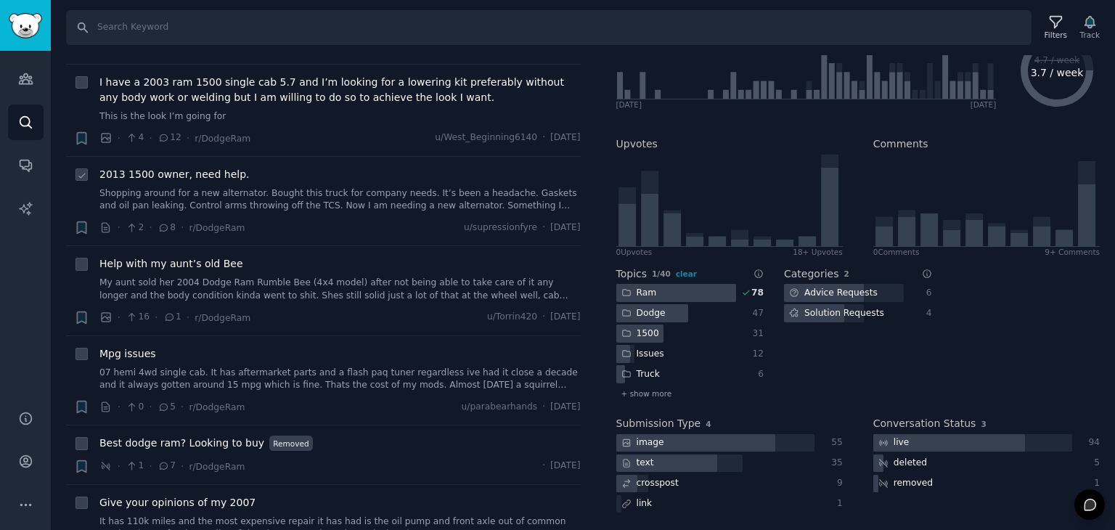
scroll to position [508, 0]
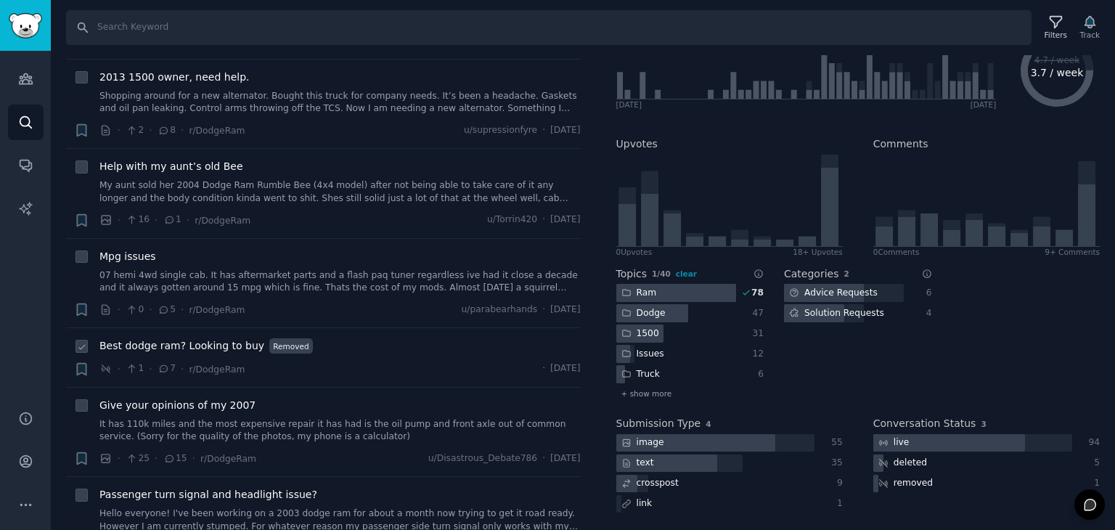
click at [335, 361] on div "· 1 · 7 · r/DodgeRam · [DATE]" at bounding box center [339, 368] width 481 height 15
click at [344, 338] on div "Best dodge ram? Looking to buy Removed" at bounding box center [339, 345] width 481 height 15
click at [212, 352] on div "Best dodge ram? Looking to buy Removed · 1 · 7 · r/DodgeRam · [DATE]" at bounding box center [339, 357] width 481 height 38
click at [89, 343] on div "+ Best dodge ram? Looking to buy Removed · 1 · 7 · r/DodgeRam · [DATE]" at bounding box center [327, 357] width 507 height 38
click at [87, 354] on div "+" at bounding box center [81, 357] width 15 height 38
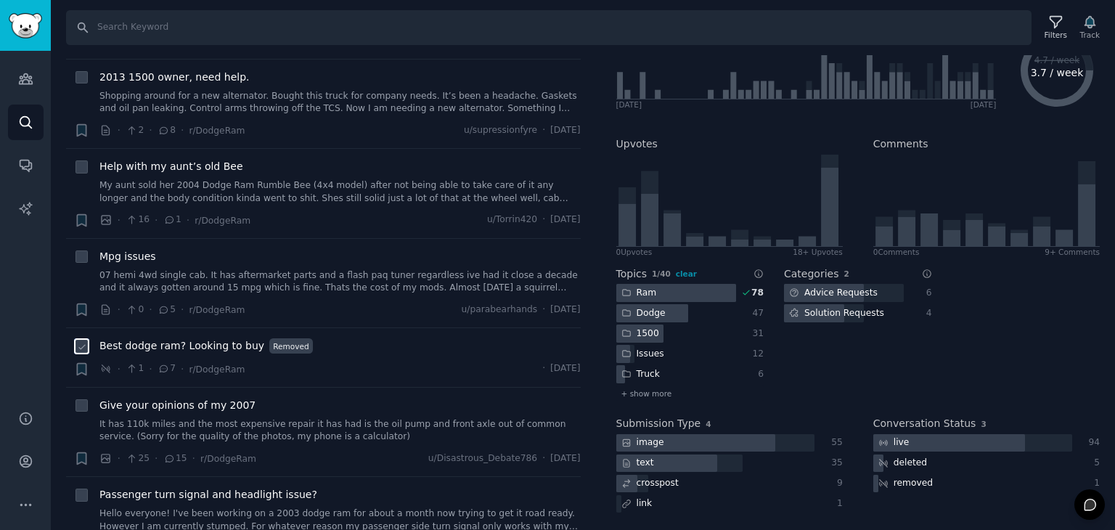
click at [78, 351] on input "checkbox" at bounding box center [81, 346] width 13 height 13
checkbox input "true"
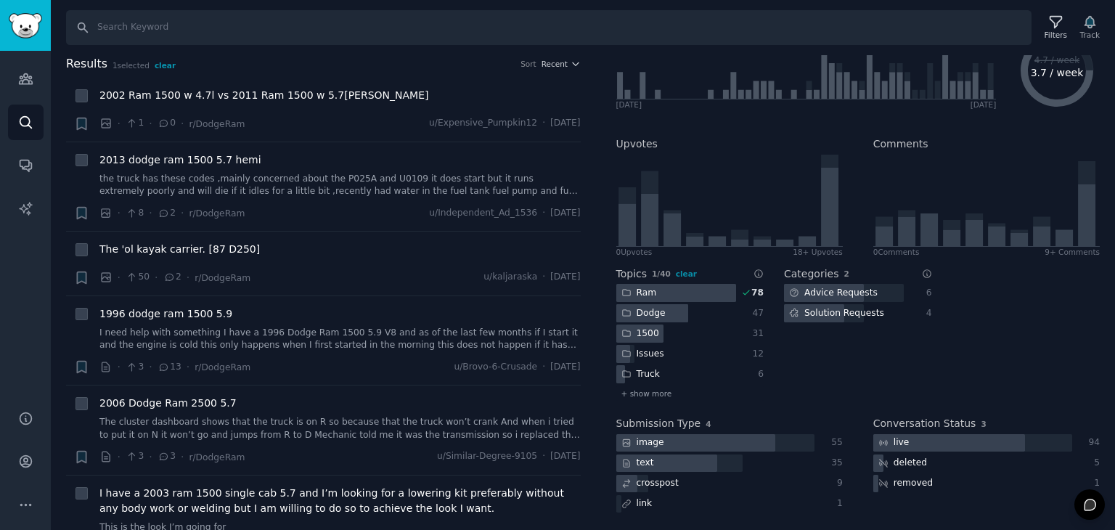
click at [647, 311] on div "Dodge" at bounding box center [643, 313] width 54 height 18
click at [662, 288] on div at bounding box center [676, 293] width 120 height 18
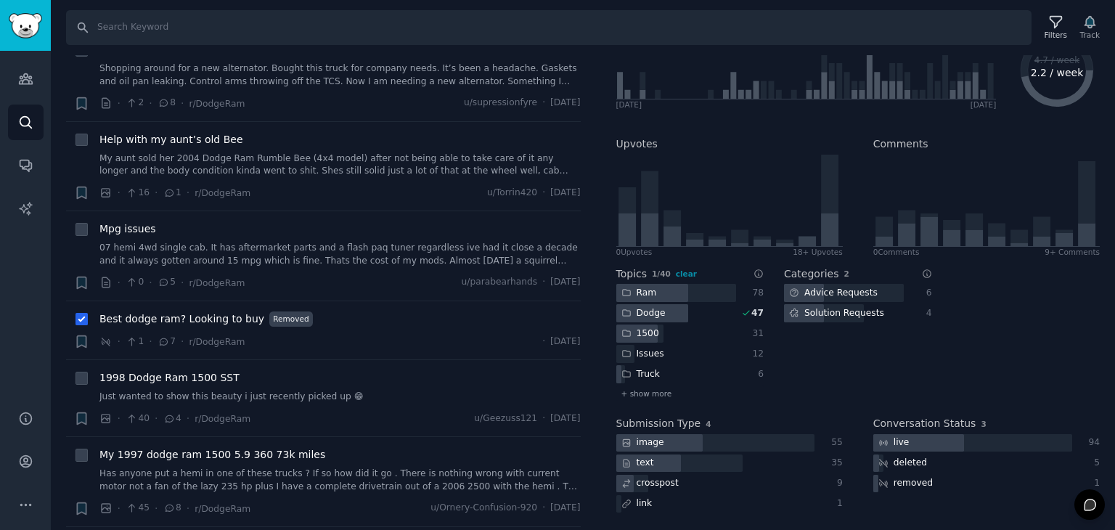
scroll to position [508, 0]
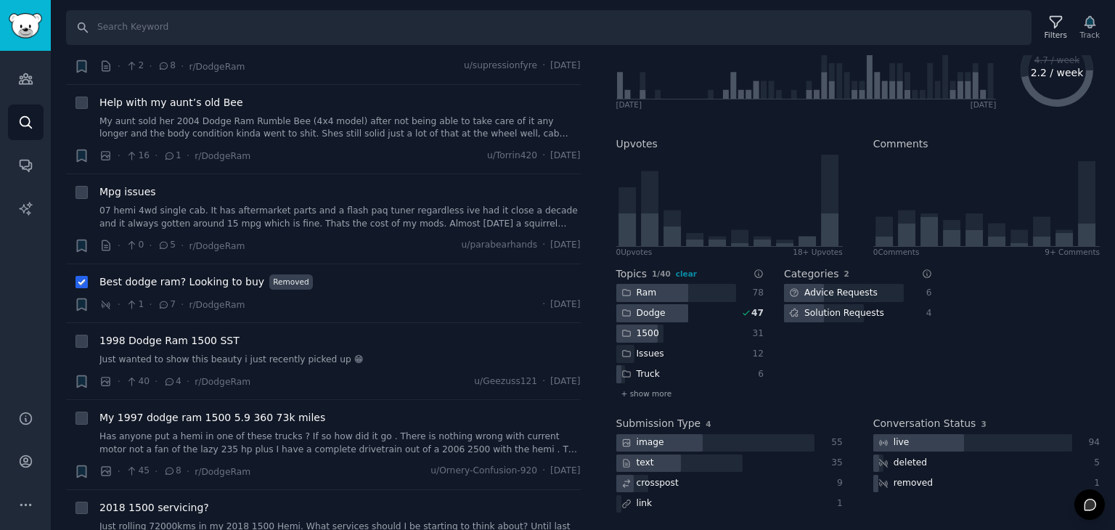
click at [215, 280] on span "Best dodge ram? Looking to buy" at bounding box center [181, 281] width 165 height 15
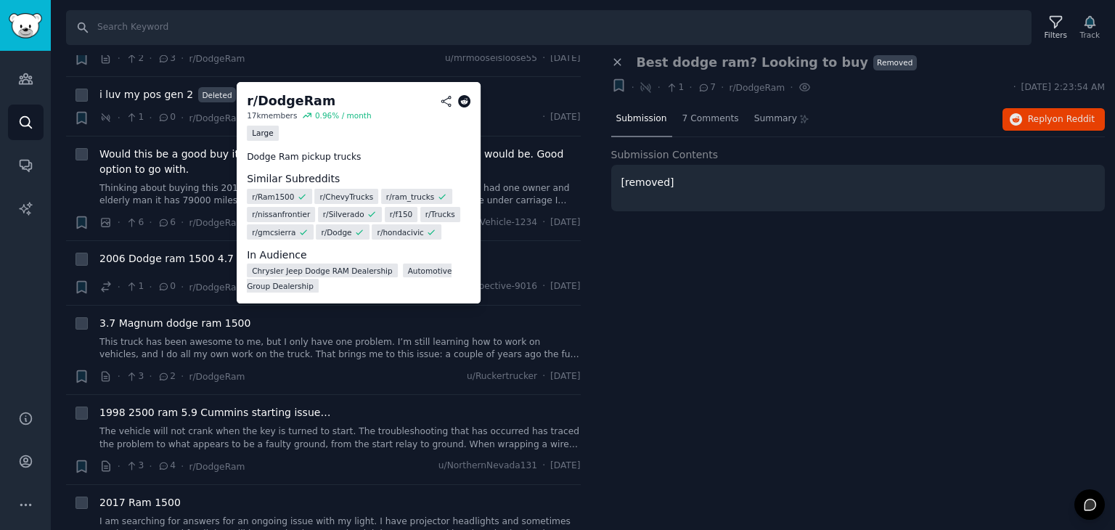
scroll to position [1016, 0]
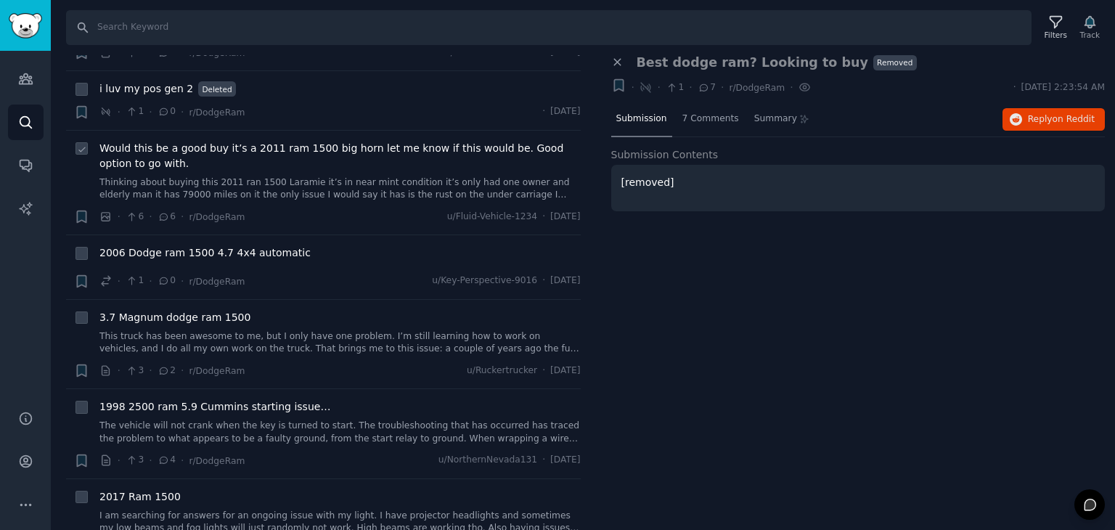
click at [269, 184] on link "Thinking about buying this 2011 ran 1500 Laramie it’s in near mint condition it…" at bounding box center [339, 188] width 481 height 25
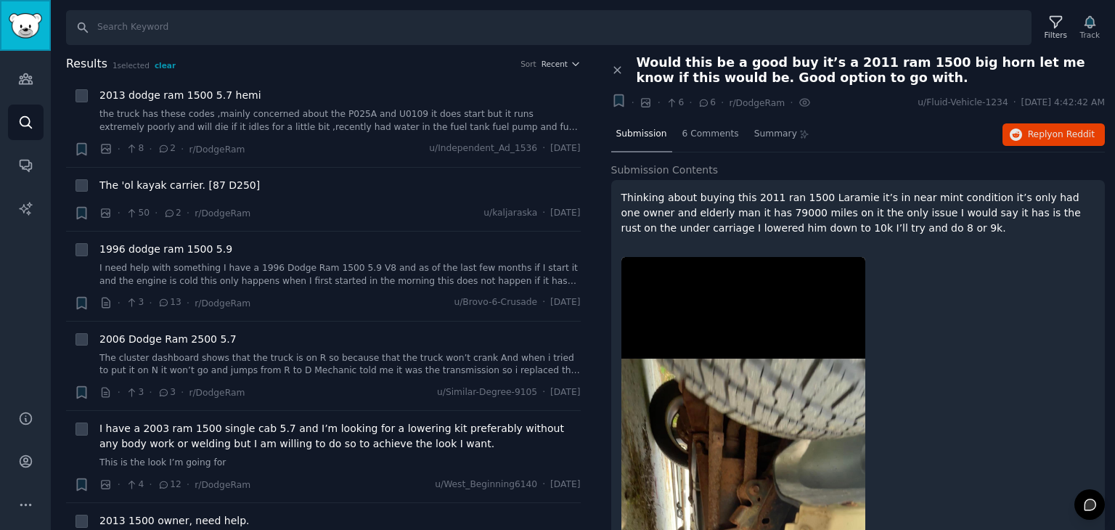
click at [33, 44] on link "Sidebar" at bounding box center [25, 25] width 51 height 51
